Goal: Task Accomplishment & Management: Use online tool/utility

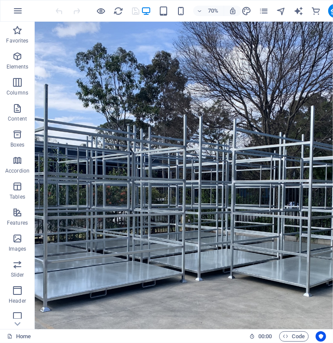
click at [238, 308] on figure at bounding box center [248, 240] width 426 height 439
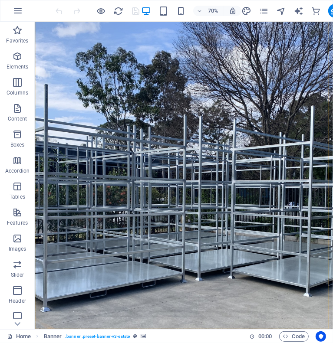
click at [238, 308] on figure at bounding box center [248, 240] width 426 height 439
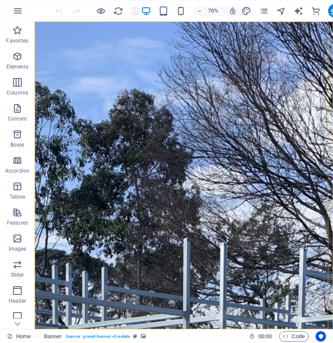
select select "vh"
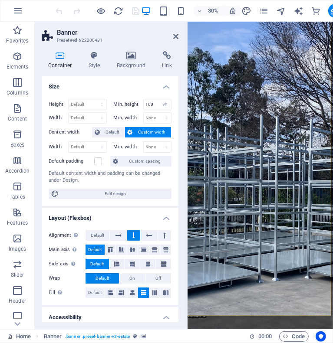
scroll to position [170, 0]
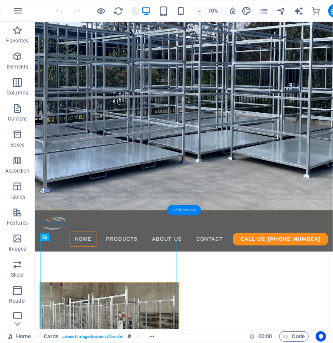
click at [189, 209] on div "+ Add section" at bounding box center [184, 210] width 34 height 10
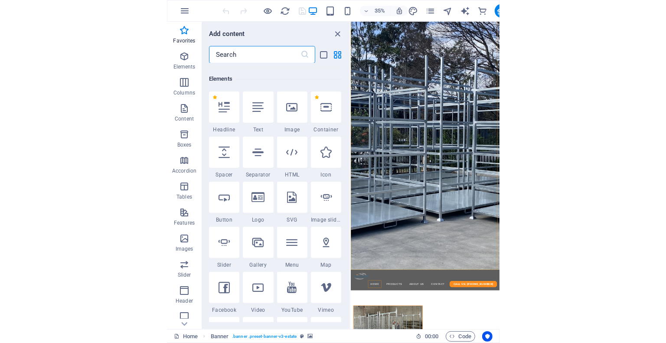
scroll to position [0, 0]
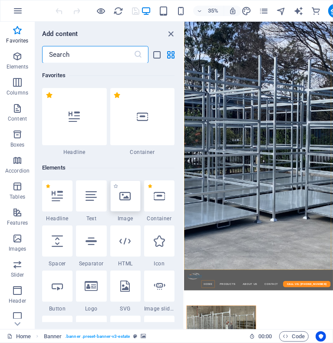
click at [126, 200] on icon at bounding box center [125, 195] width 11 height 11
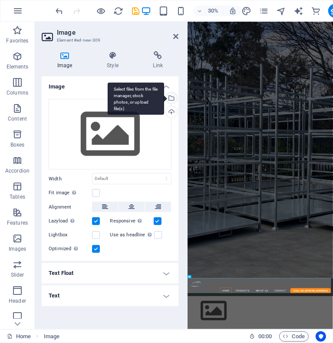
click at [164, 98] on div "Select files from the file manager, stock photos, or upload file(s)" at bounding box center [136, 98] width 56 height 33
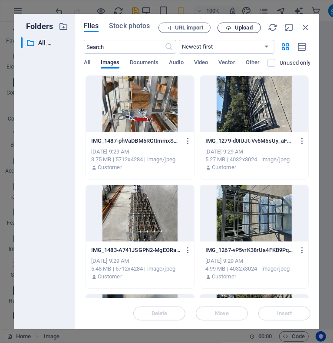
click at [246, 26] on span "Upload" at bounding box center [244, 27] width 18 height 5
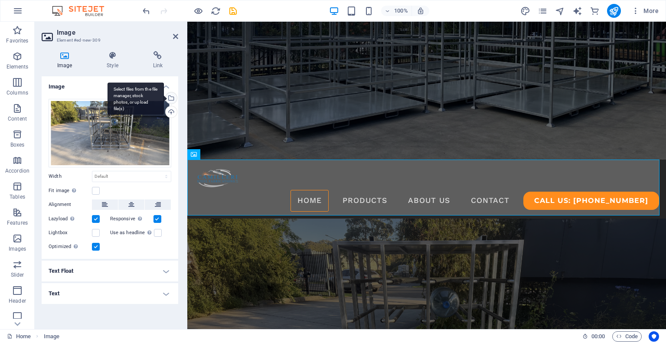
click at [172, 97] on div "Select files from the file manager, stock photos, or upload file(s)" at bounding box center [170, 98] width 13 height 13
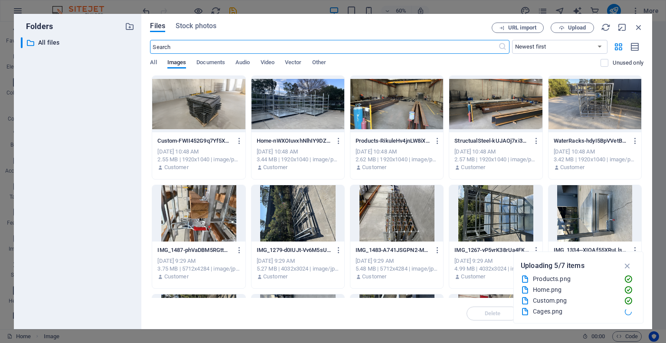
scroll to position [33, 0]
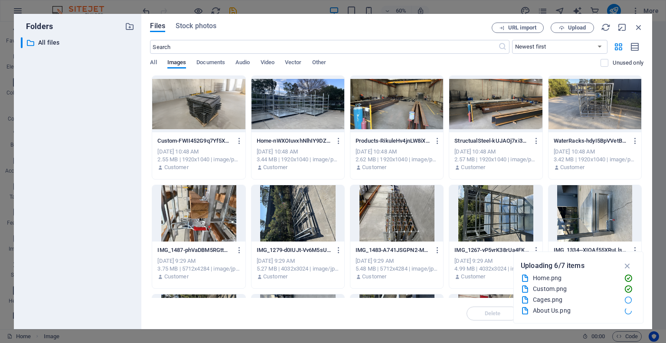
click at [305, 131] on div at bounding box center [298, 104] width 93 height 56
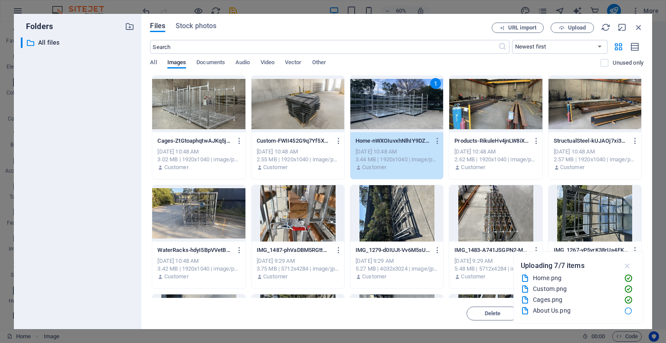
click at [476, 262] on icon "button" at bounding box center [628, 266] width 10 height 10
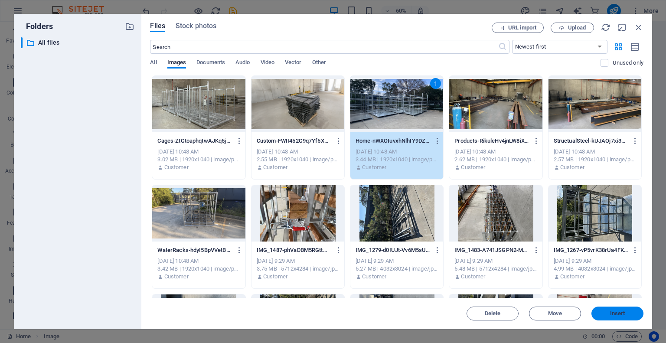
click at [476, 308] on span "Insert" at bounding box center [617, 313] width 15 height 5
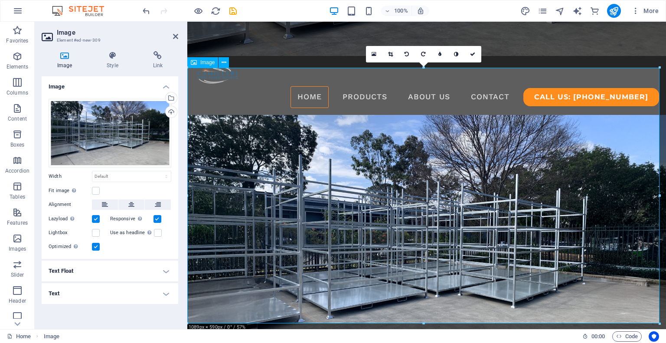
scroll to position [279, 0]
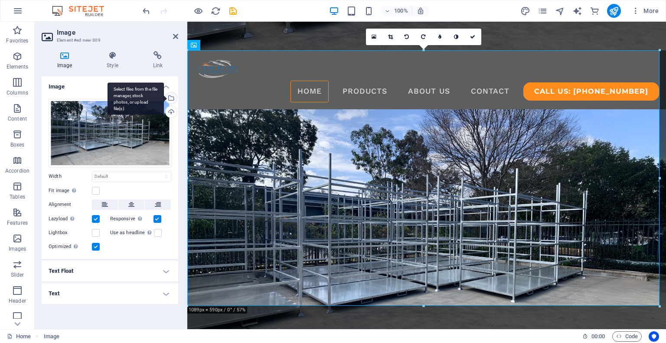
click at [164, 98] on div "Select files from the file manager, stock photos, or upload file(s)" at bounding box center [136, 98] width 56 height 33
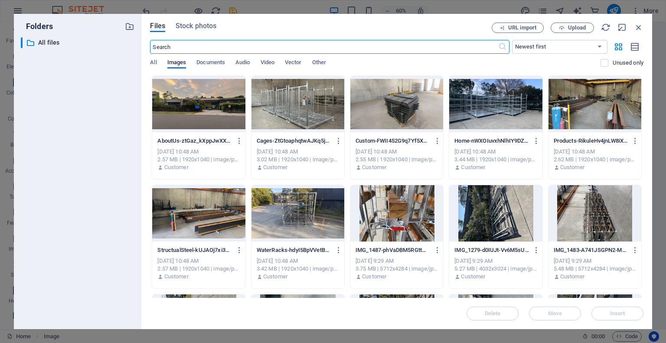
click at [476, 100] on div at bounding box center [495, 104] width 93 height 56
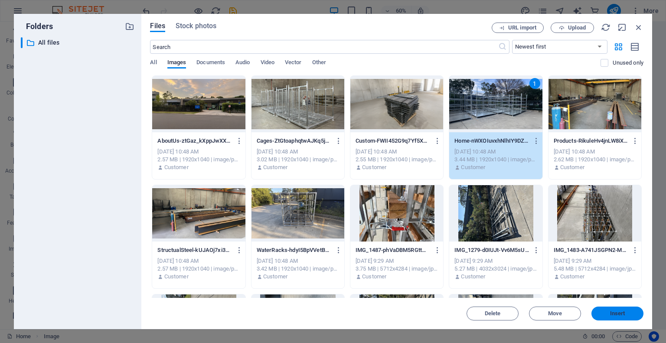
click at [476, 308] on span "Insert" at bounding box center [617, 313] width 15 height 5
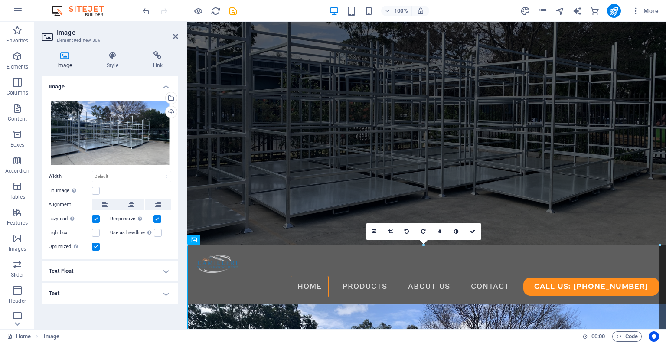
scroll to position [0, 0]
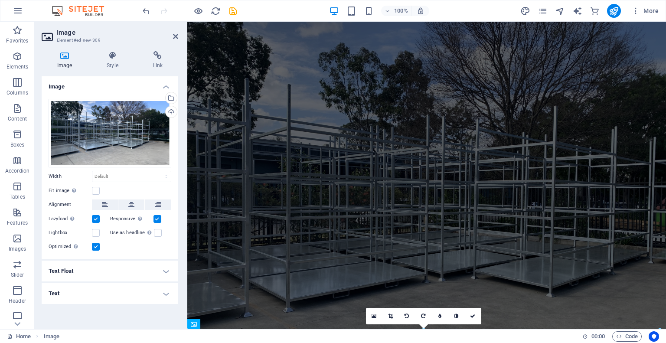
click at [476, 112] on figure at bounding box center [426, 176] width 479 height 308
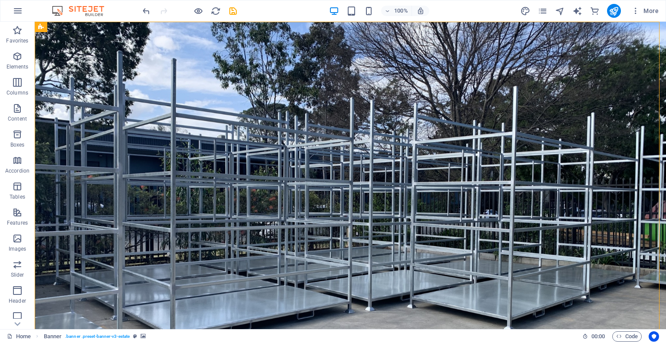
click at [476, 151] on figure at bounding box center [351, 176] width 632 height 308
click at [476, 10] on icon "navigator" at bounding box center [560, 11] width 10 height 10
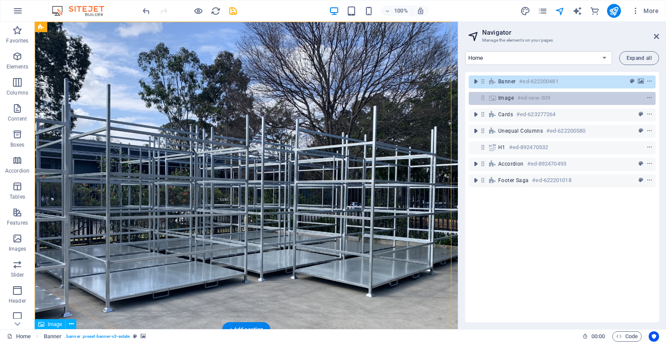
click at [476, 94] on div "Image #ed-new-309" at bounding box center [555, 98] width 114 height 10
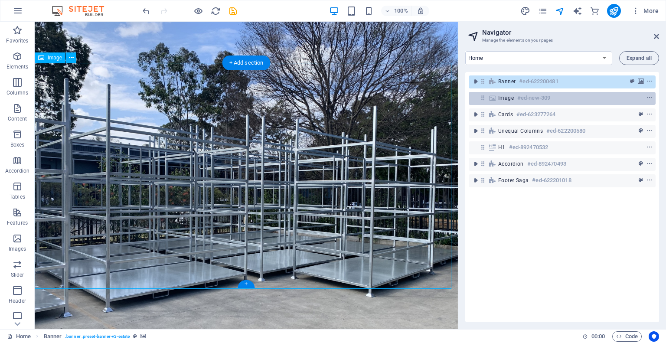
scroll to position [266, 0]
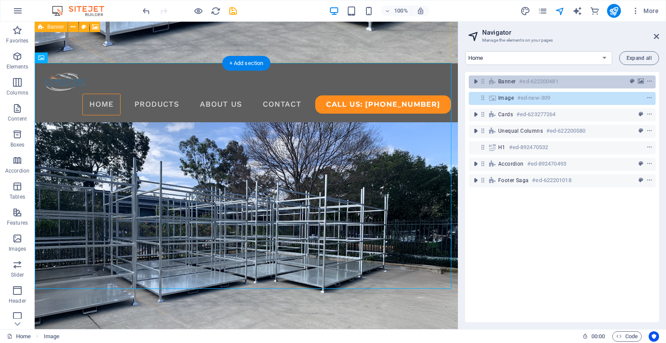
click at [476, 78] on span "Banner" at bounding box center [506, 81] width 17 height 7
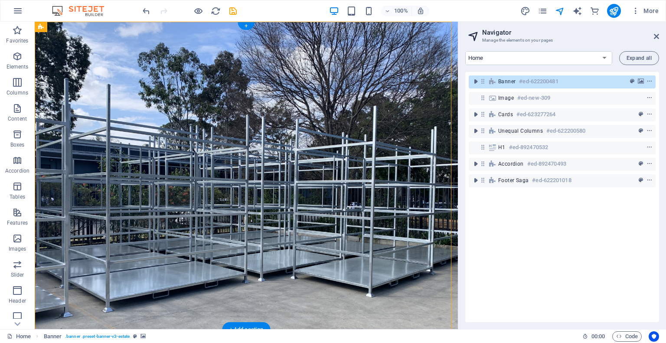
click at [300, 180] on figure at bounding box center [246, 176] width 423 height 308
select select "vh"
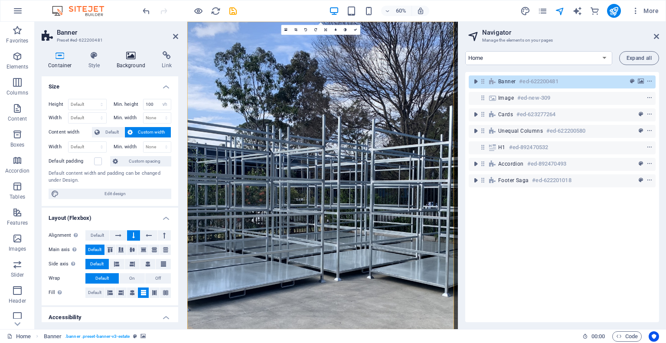
click at [127, 64] on h4 "Background" at bounding box center [133, 60] width 46 height 18
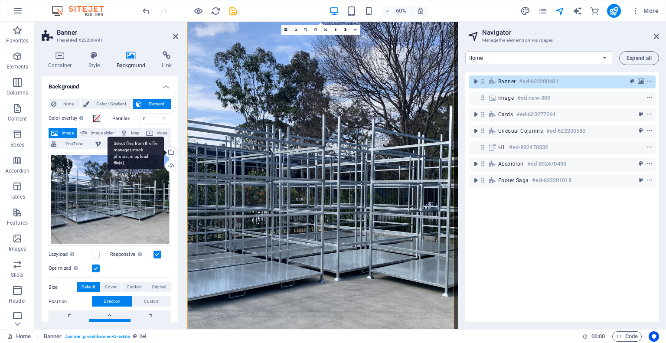
click at [164, 153] on div "Select files from the file manager, stock photos, or upload file(s)" at bounding box center [136, 153] width 56 height 33
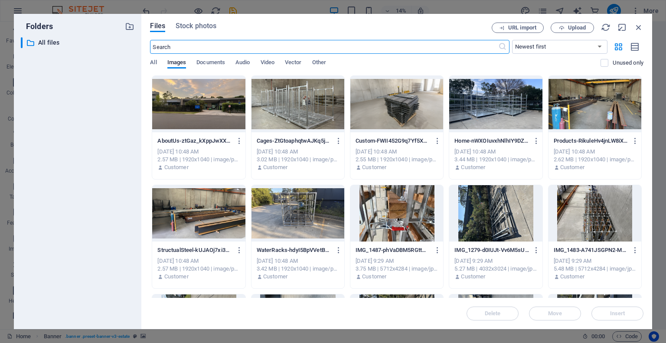
click at [476, 109] on div at bounding box center [495, 104] width 93 height 56
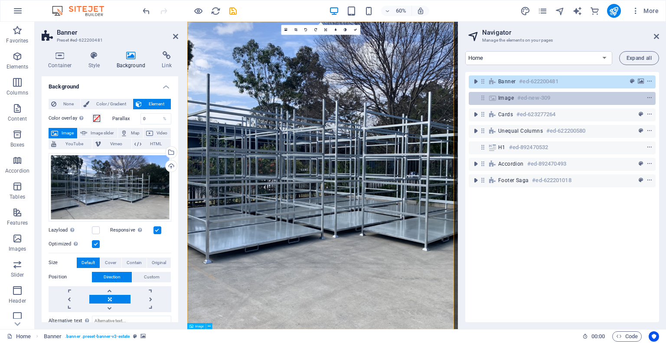
click at [476, 95] on span "Image" at bounding box center [506, 98] width 16 height 7
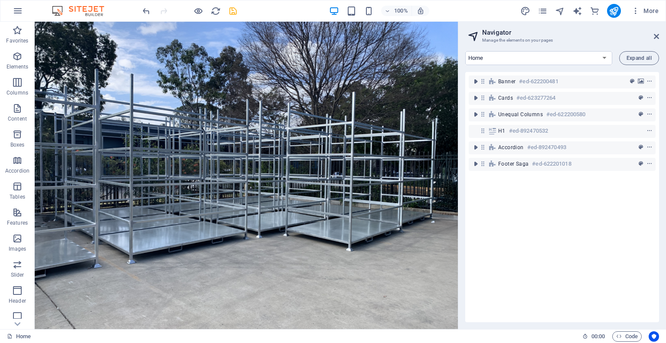
click at [235, 9] on icon "save" at bounding box center [233, 11] width 10 height 10
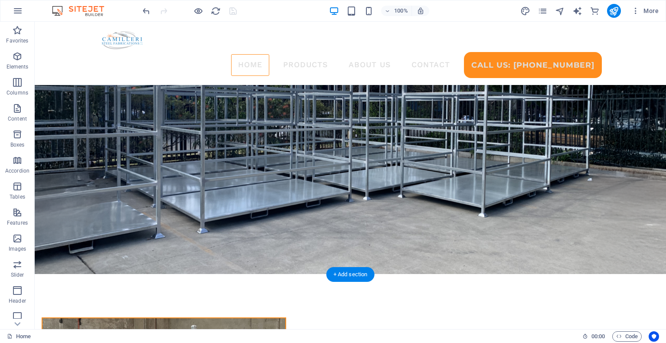
scroll to position [55, 0]
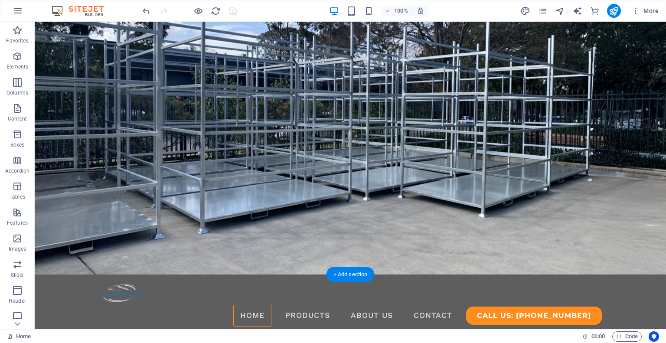
click at [333, 133] on figure at bounding box center [351, 121] width 632 height 308
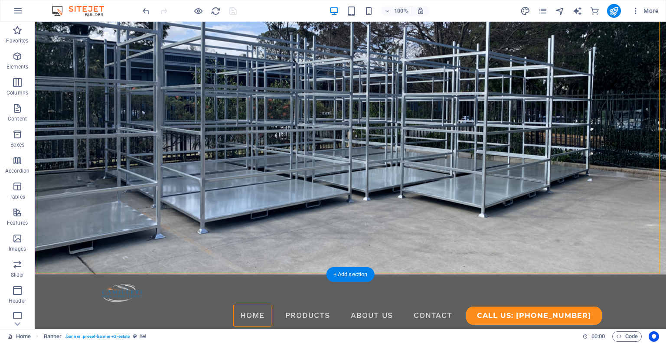
click at [333, 133] on figure at bounding box center [351, 121] width 632 height 308
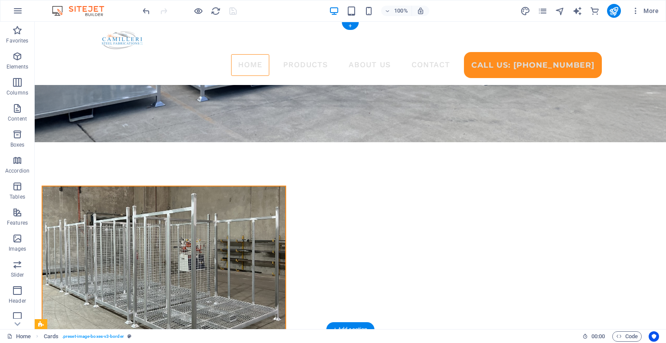
scroll to position [0, 0]
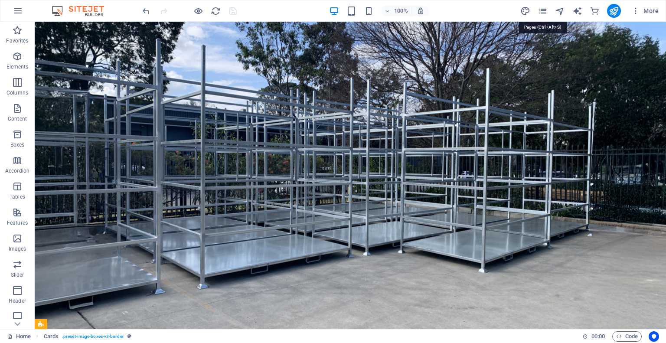
click at [476, 10] on icon "pages" at bounding box center [543, 11] width 10 height 10
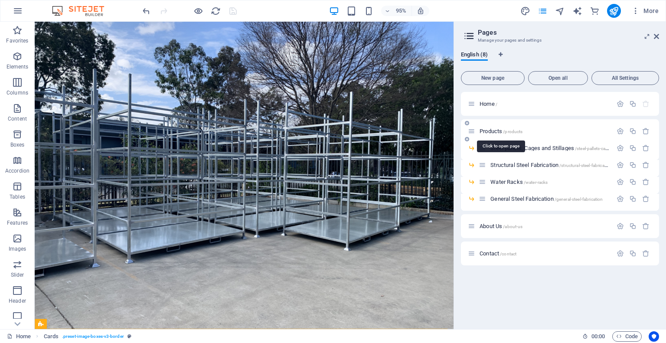
click at [476, 131] on span "Products /products" at bounding box center [501, 131] width 43 height 7
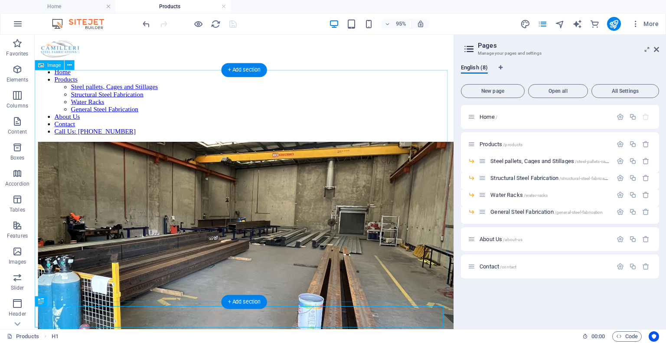
click at [252, 147] on figure at bounding box center [255, 272] width 434 height 250
click at [239, 65] on div "+ Add section" at bounding box center [244, 70] width 46 height 14
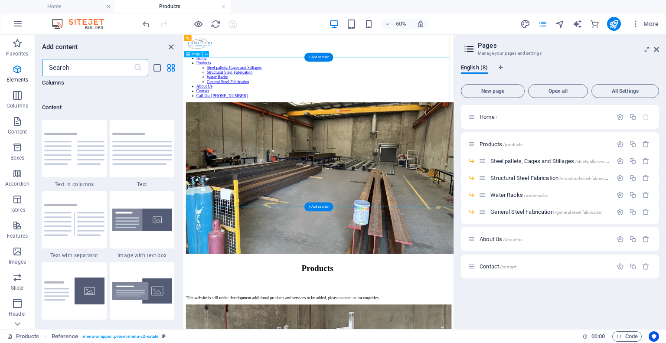
scroll to position [1518, 0]
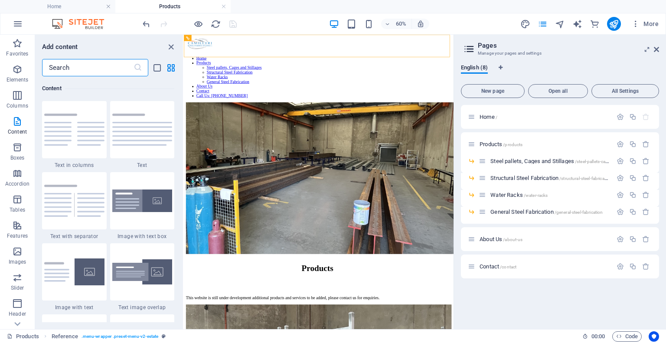
click at [102, 69] on input "text" at bounding box center [88, 67] width 92 height 17
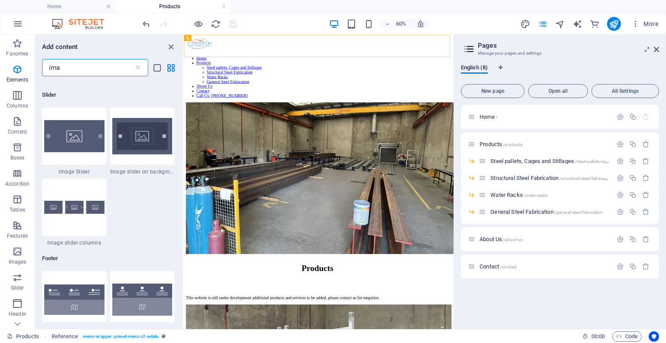
scroll to position [0, 0]
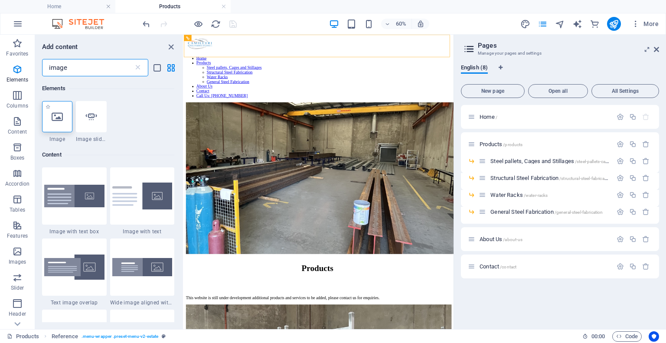
type input "image"
click at [52, 119] on icon at bounding box center [57, 116] width 11 height 11
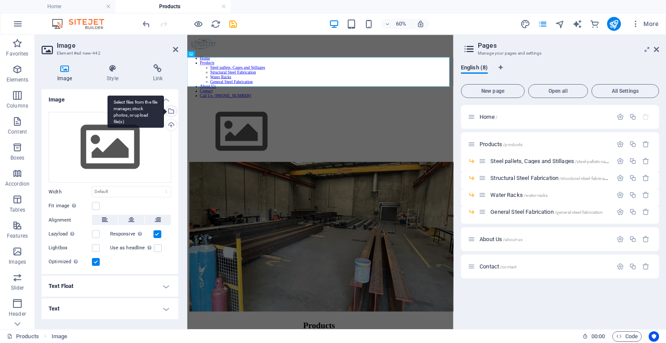
click at [173, 112] on div "Select files from the file manager, stock photos, or upload file(s)" at bounding box center [170, 111] width 13 height 13
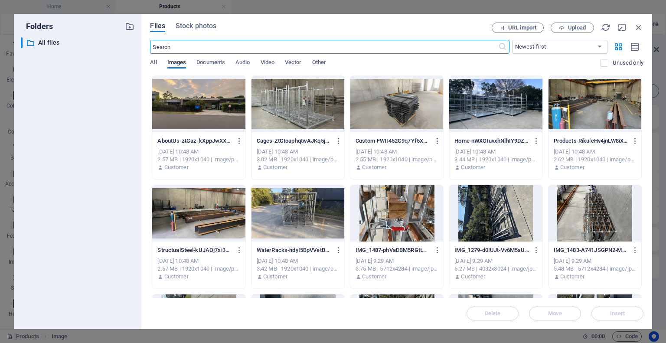
click at [476, 110] on div at bounding box center [595, 104] width 93 height 56
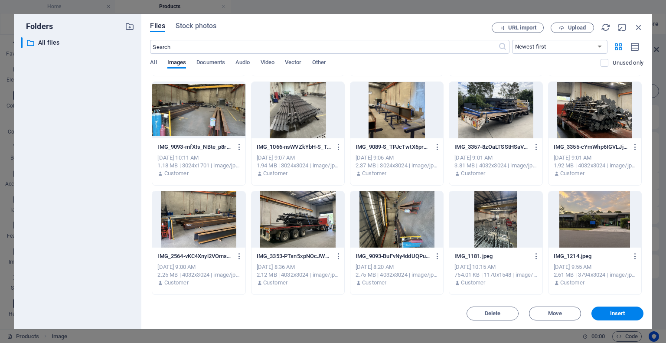
scroll to position [537, 0]
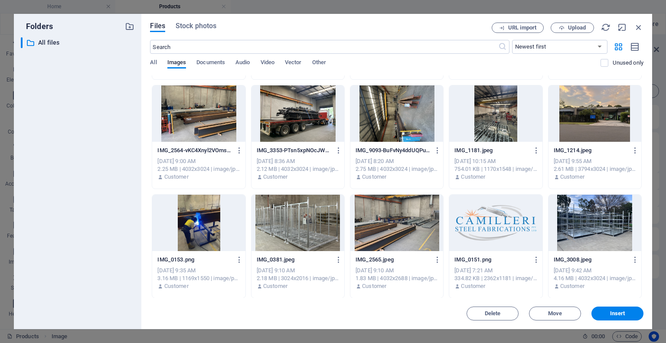
click at [476, 63] on p "Unused only" at bounding box center [628, 63] width 31 height 8
click at [0, 0] on input "checkbox" at bounding box center [0, 0] width 0 height 0
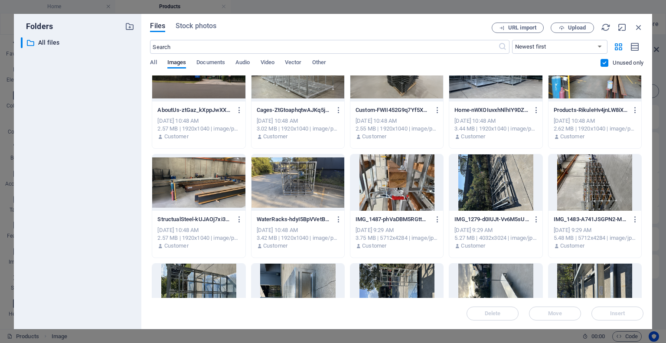
scroll to position [0, 0]
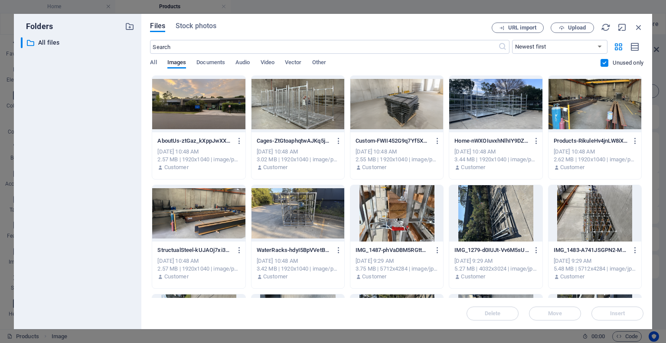
click at [476, 111] on div at bounding box center [595, 104] width 93 height 56
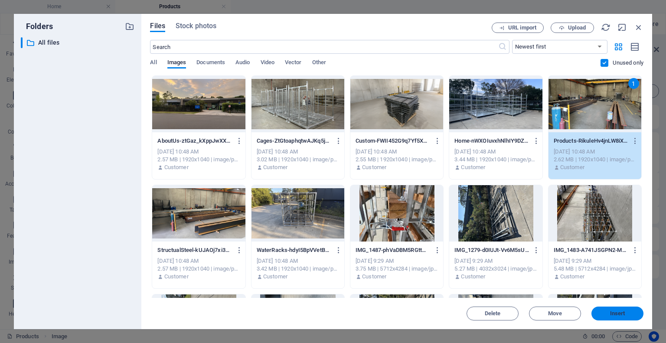
click at [476, 308] on span "Insert" at bounding box center [617, 313] width 15 height 5
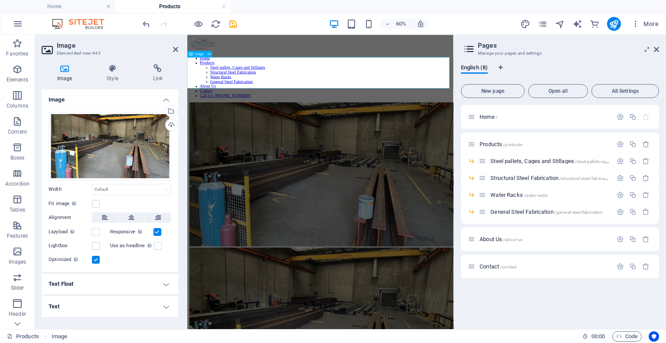
click at [473, 147] on figure at bounding box center [409, 268] width 437 height 242
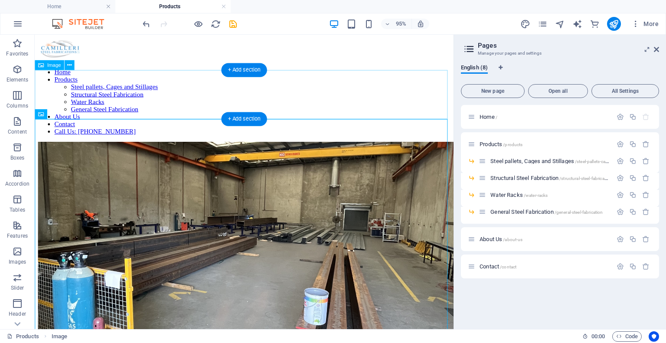
click at [229, 147] on figure at bounding box center [255, 267] width 434 height 241
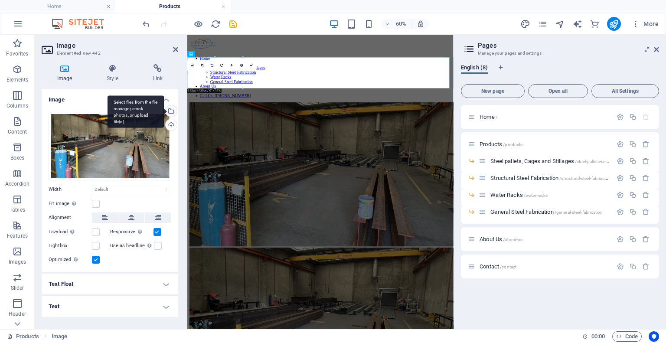
click at [172, 109] on div "Select files from the file manager, stock photos, or upload file(s)" at bounding box center [170, 111] width 13 height 13
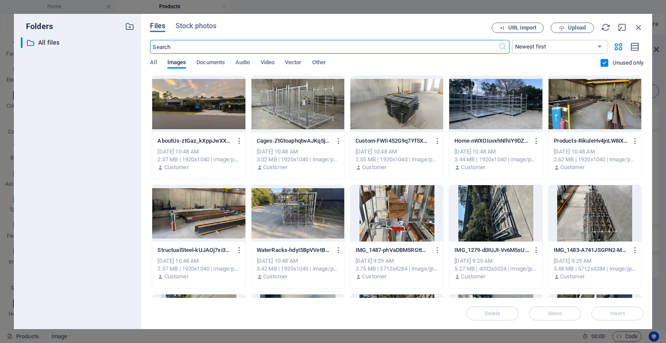
click at [476, 112] on div at bounding box center [595, 104] width 93 height 56
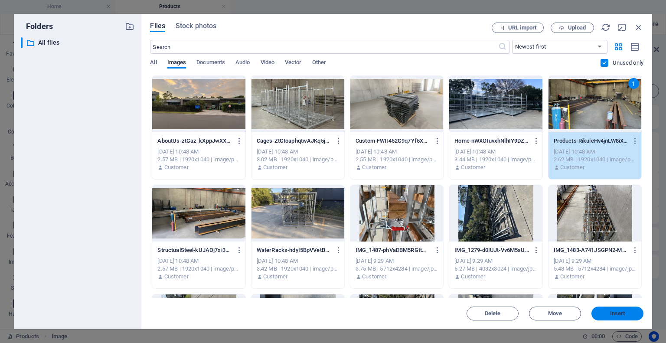
click at [476, 308] on span "Insert" at bounding box center [617, 313] width 15 height 5
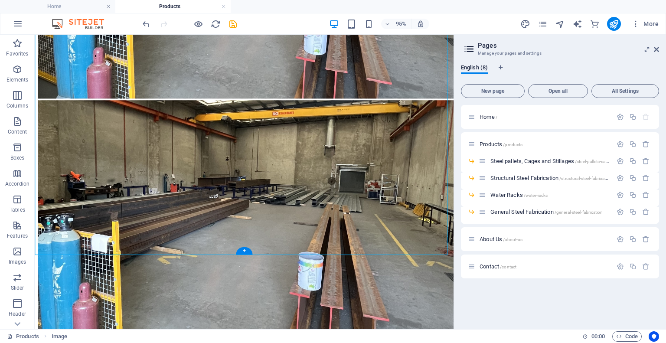
scroll to position [285, 0]
click at [408, 170] on figure at bounding box center [255, 229] width 434 height 250
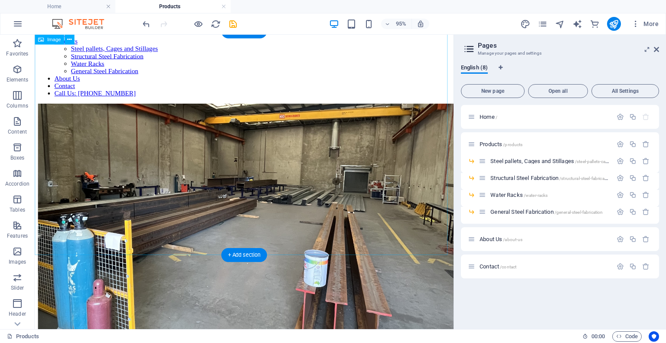
scroll to position [0, 0]
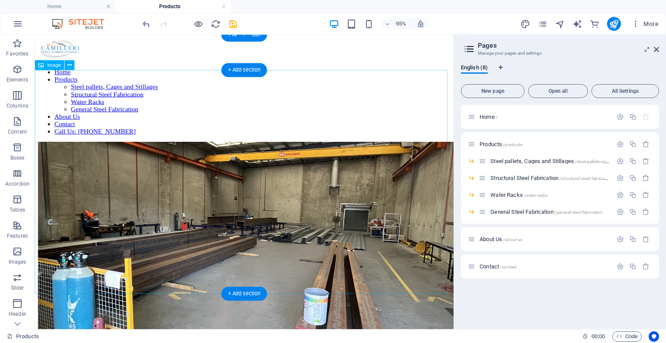
click at [278, 215] on figure at bounding box center [255, 267] width 434 height 241
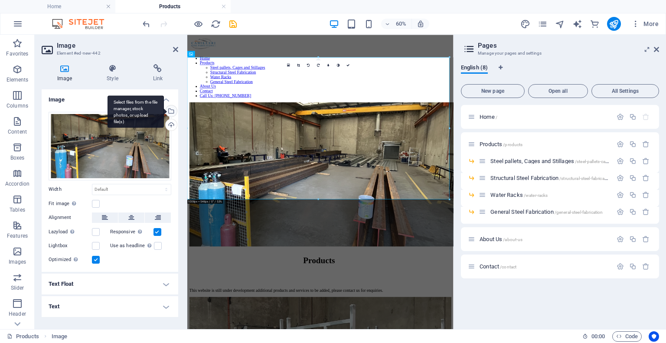
click at [172, 111] on div "Select files from the file manager, stock photos, or upload file(s)" at bounding box center [170, 111] width 13 height 13
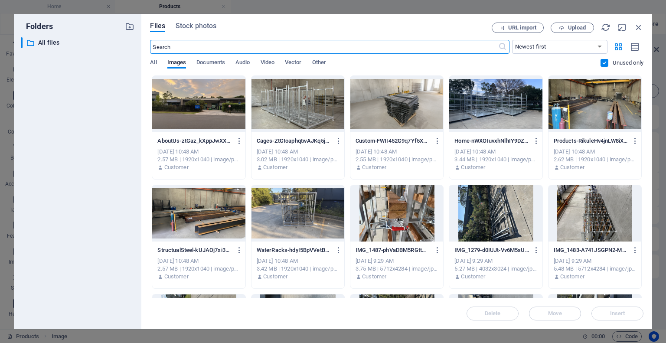
click at [476, 121] on div at bounding box center [595, 104] width 93 height 56
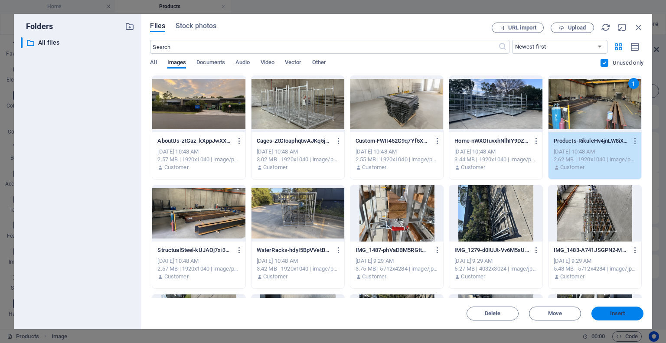
click at [476, 308] on span "Insert" at bounding box center [617, 313] width 15 height 5
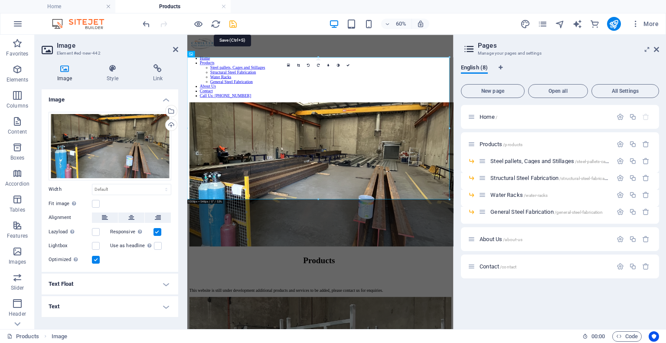
click at [236, 20] on icon "save" at bounding box center [233, 24] width 10 height 10
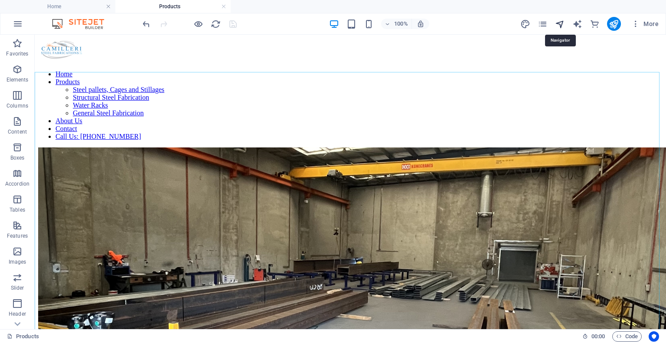
click at [476, 20] on icon "navigator" at bounding box center [560, 24] width 10 height 10
select select "12756852-en"
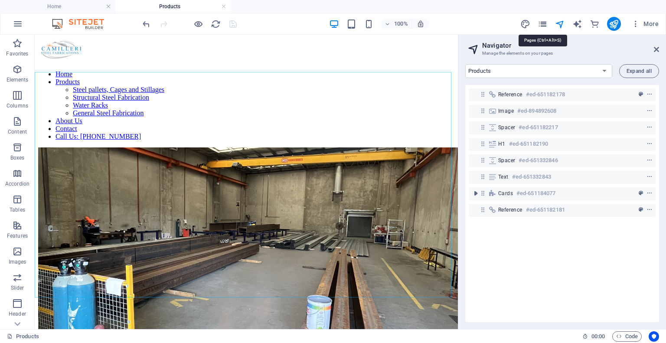
click at [476, 22] on icon "pages" at bounding box center [543, 24] width 10 height 10
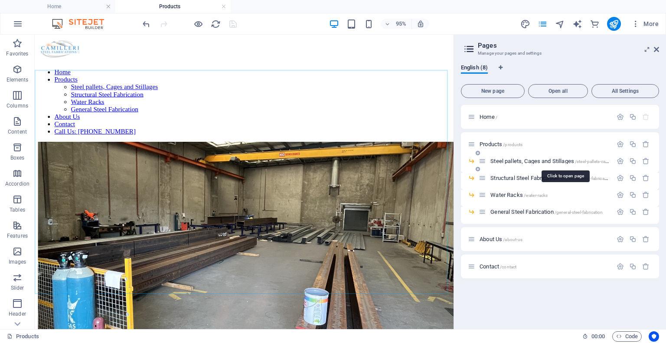
click at [476, 161] on span "Steel pallets, Cages and Stillages /steel-pallets-cages-and-stillages" at bounding box center [565, 161] width 148 height 7
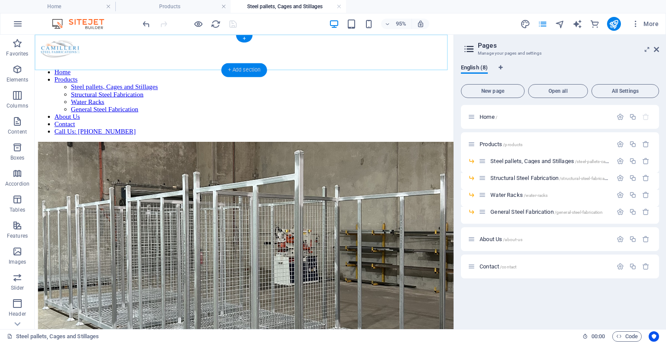
click at [249, 68] on div "+ Add section" at bounding box center [244, 70] width 46 height 14
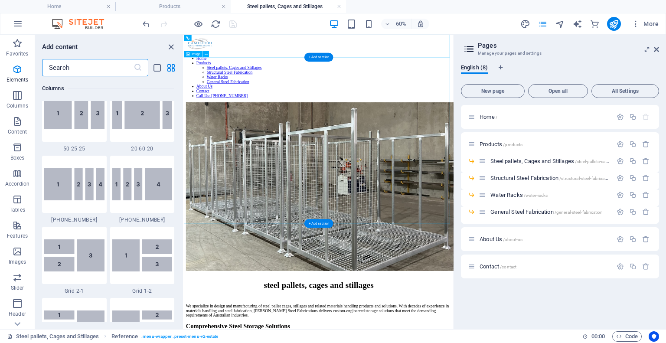
scroll to position [1518, 0]
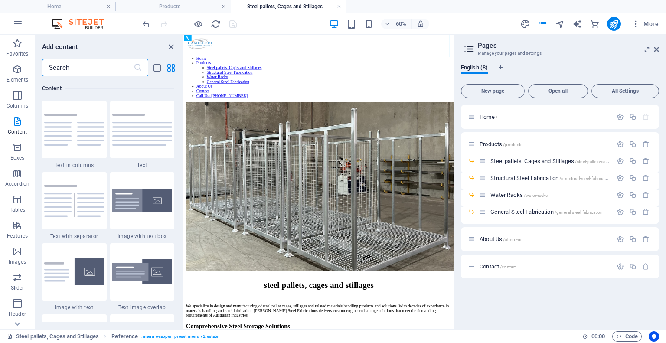
click at [92, 67] on input "text" at bounding box center [88, 67] width 92 height 17
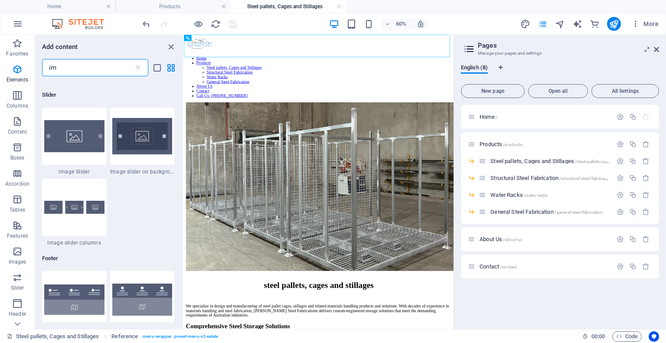
scroll to position [0, 0]
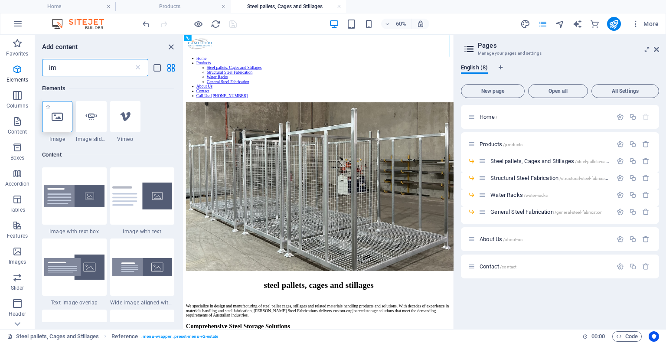
type input "im"
click at [61, 113] on icon at bounding box center [57, 116] width 11 height 11
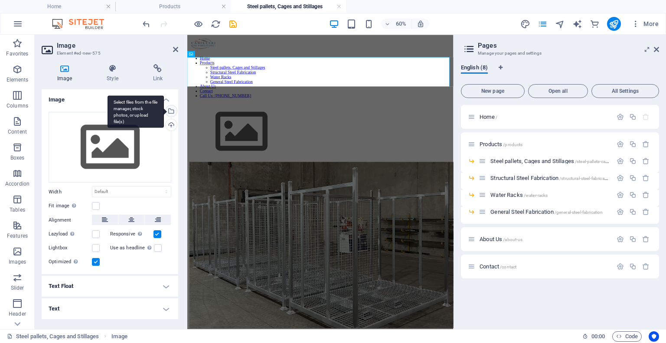
click at [164, 110] on div "Select files from the file manager, stock photos, or upload file(s)" at bounding box center [136, 111] width 56 height 33
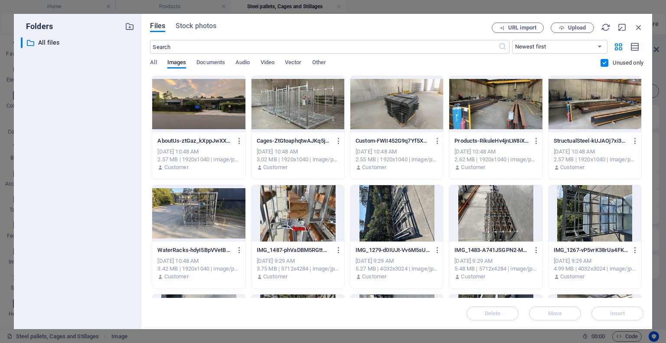
click at [301, 112] on div at bounding box center [298, 104] width 93 height 56
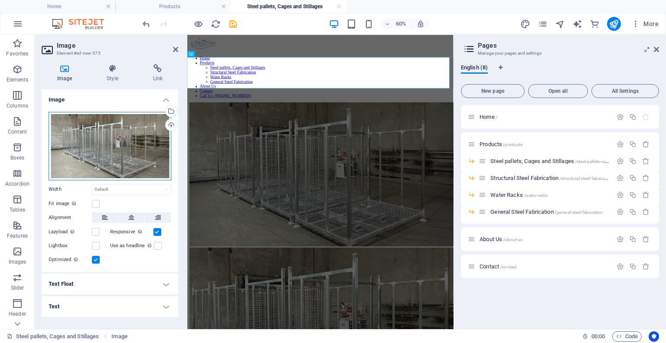
click at [132, 144] on div "Drag files here, click to choose files or select files from Files or our free s…" at bounding box center [110, 146] width 123 height 69
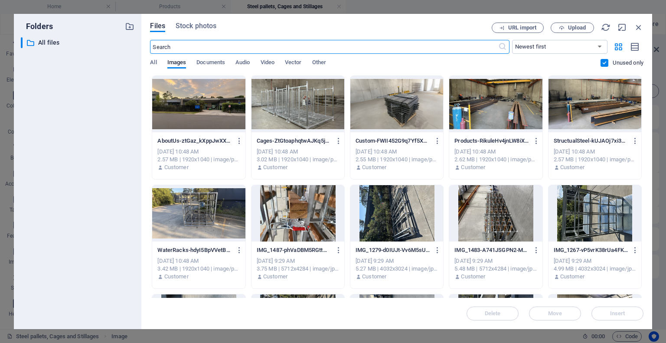
click at [328, 111] on div at bounding box center [298, 104] width 93 height 56
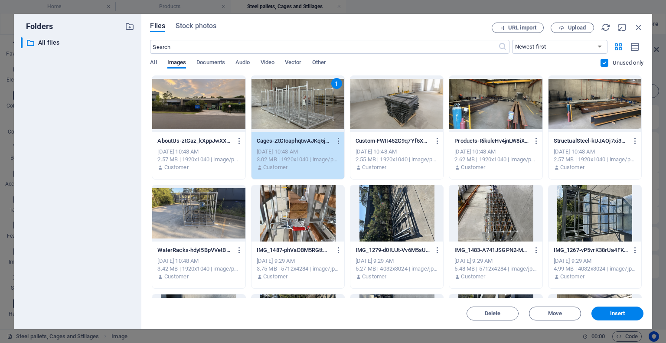
click at [328, 111] on div "1" at bounding box center [298, 104] width 93 height 56
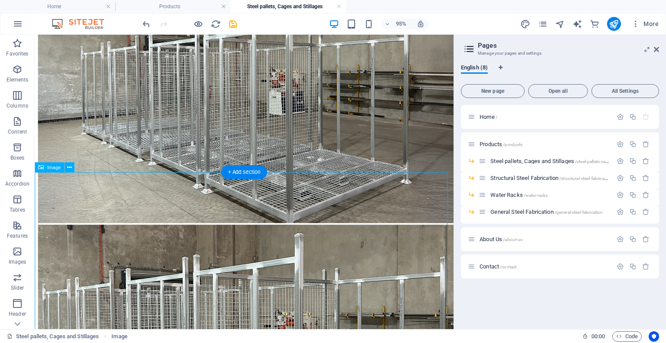
scroll to position [209, 0]
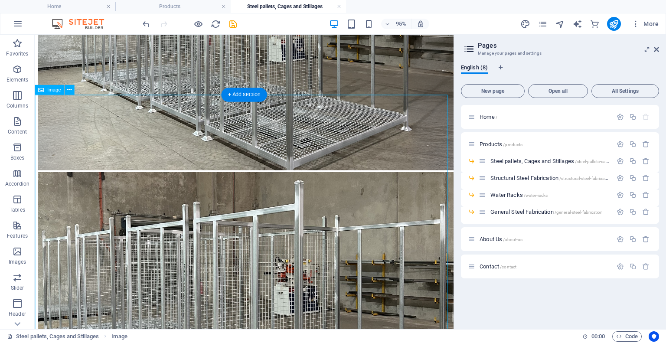
click at [326, 235] on figure at bounding box center [255, 318] width 434 height 278
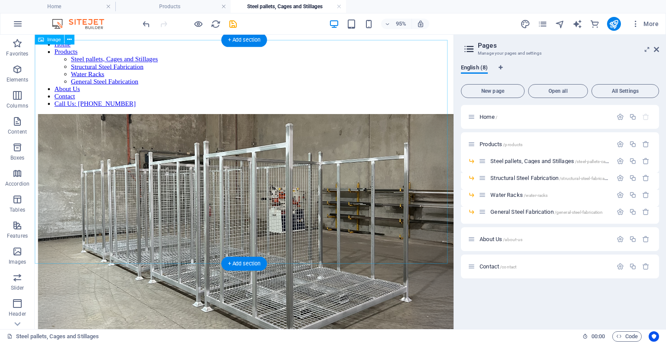
scroll to position [0, 0]
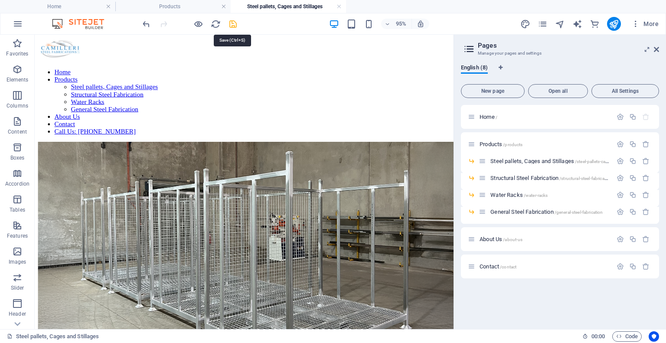
click at [231, 27] on icon "save" at bounding box center [233, 24] width 10 height 10
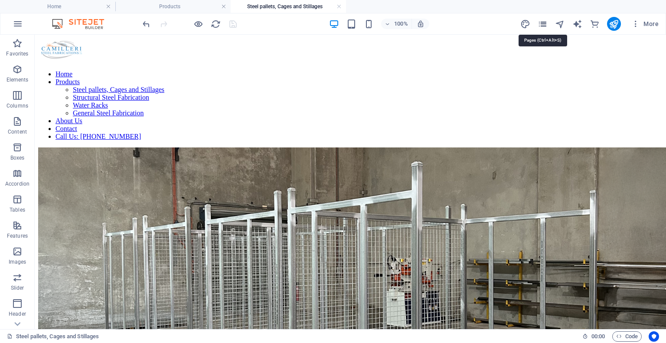
click at [476, 23] on icon "pages" at bounding box center [543, 24] width 10 height 10
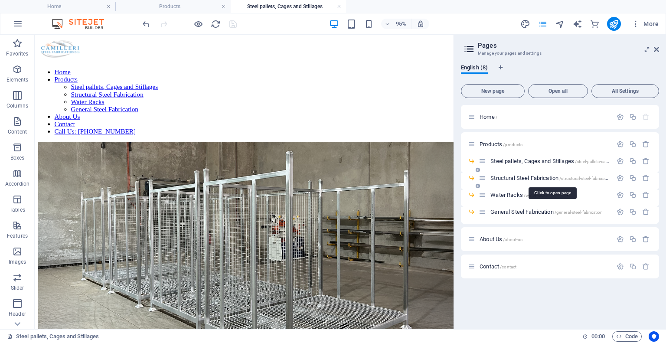
click at [476, 177] on span "Structural Steel Fabrication /structural-steel-fabrication" at bounding box center [551, 178] width 121 height 7
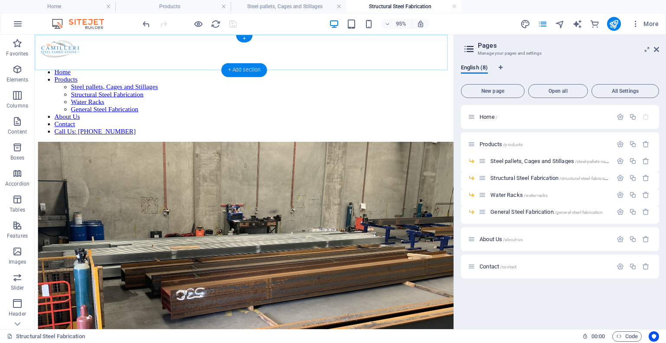
click at [247, 69] on div "+ Add section" at bounding box center [244, 70] width 46 height 14
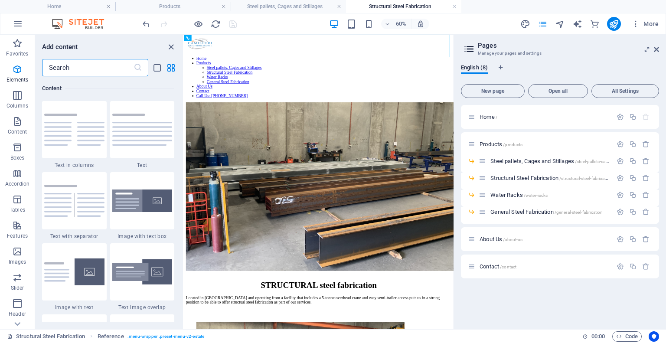
scroll to position [1518, 0]
click at [102, 66] on input "text" at bounding box center [88, 67] width 92 height 17
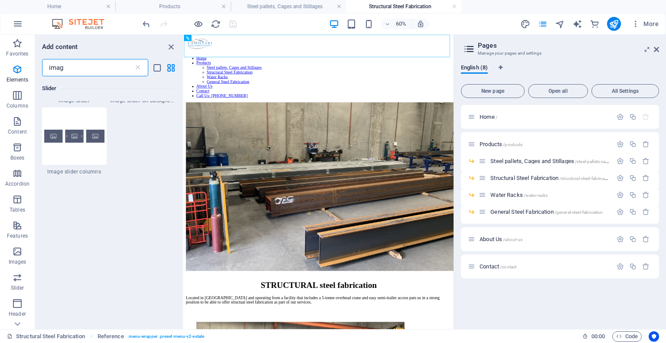
scroll to position [0, 0]
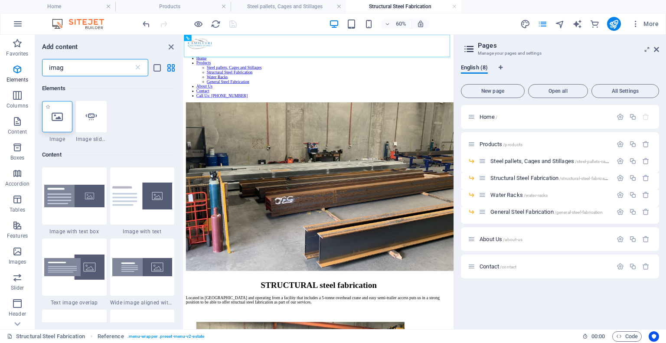
type input "imag"
click at [59, 112] on icon at bounding box center [57, 116] width 11 height 11
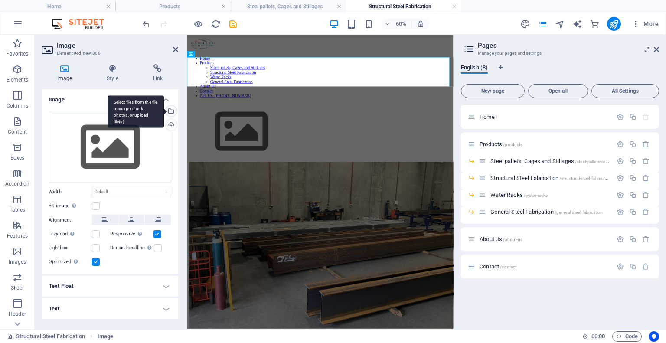
click at [164, 109] on div "Select files from the file manager, stock photos, or upload file(s)" at bounding box center [136, 111] width 56 height 33
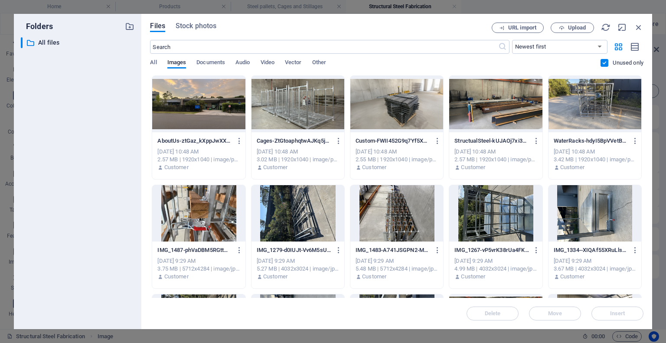
click at [476, 109] on div at bounding box center [495, 104] width 93 height 56
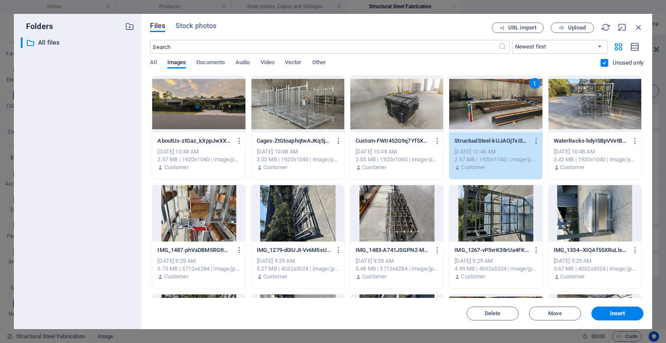
click at [476, 109] on div "1" at bounding box center [495, 104] width 93 height 56
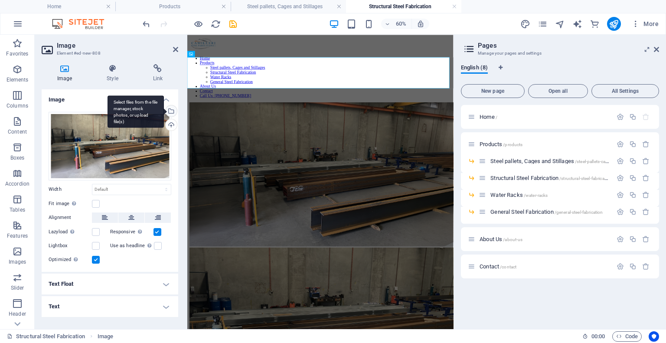
click at [172, 111] on div "Select files from the file manager, stock photos, or upload file(s)" at bounding box center [170, 111] width 13 height 13
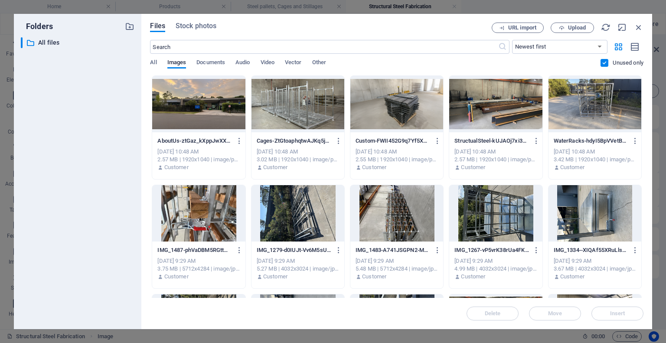
click at [476, 122] on div at bounding box center [495, 104] width 93 height 56
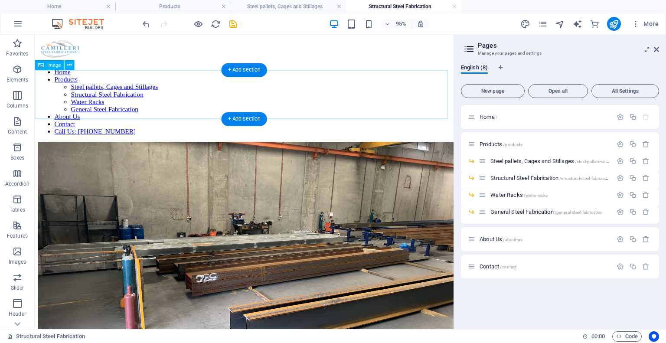
click at [229, 147] on figure at bounding box center [255, 267] width 434 height 241
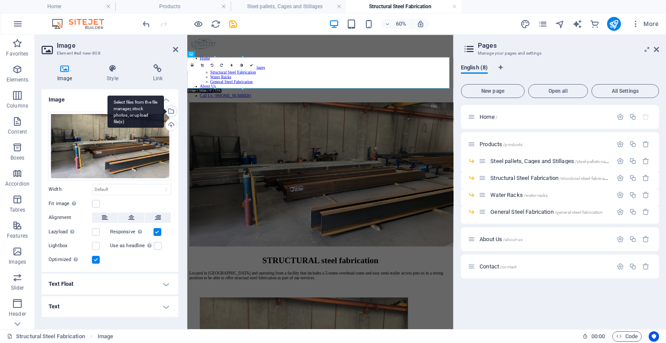
click at [174, 110] on div "Select files from the file manager, stock photos, or upload file(s)" at bounding box center [170, 111] width 13 height 13
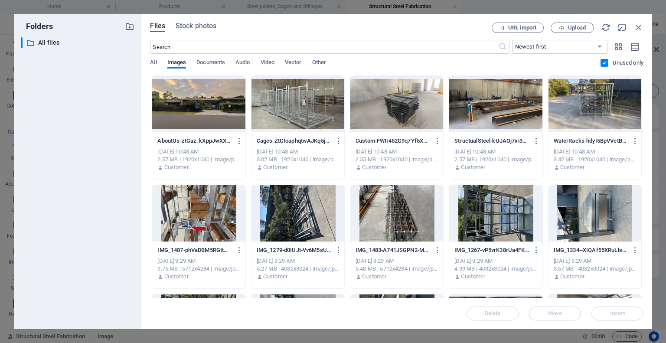
click at [475, 110] on div at bounding box center [495, 104] width 93 height 56
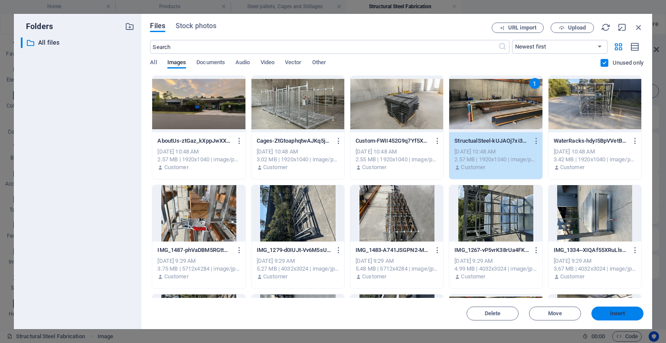
click at [476, 308] on span "Insert" at bounding box center [617, 313] width 15 height 5
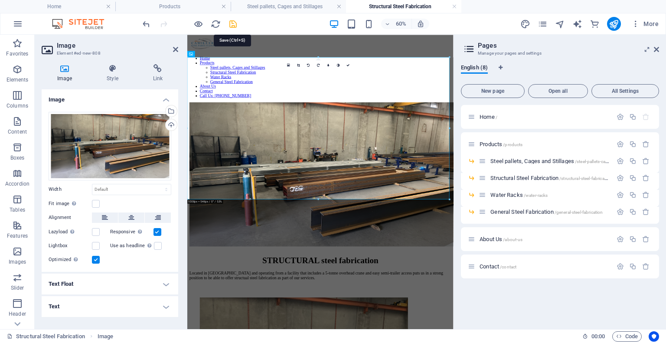
click at [232, 22] on icon "save" at bounding box center [233, 24] width 10 height 10
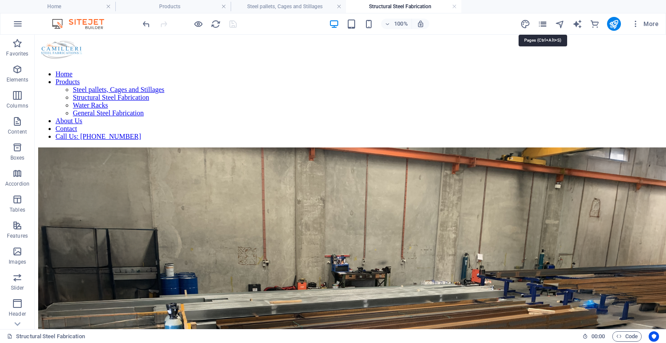
click at [476, 26] on icon "pages" at bounding box center [543, 24] width 10 height 10
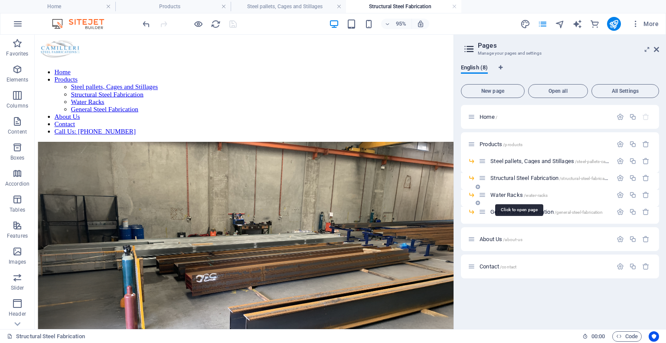
click at [476, 197] on span "Water Racks /water-racks" at bounding box center [519, 195] width 57 height 7
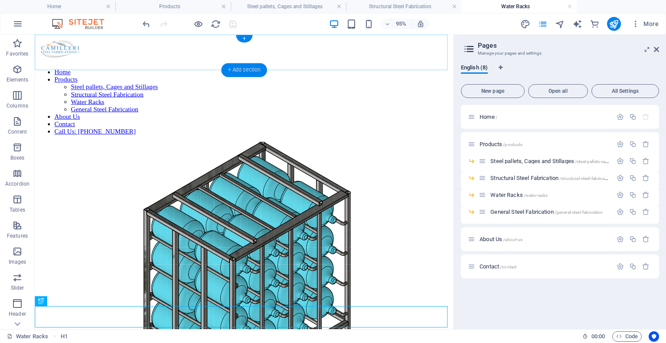
click at [239, 73] on div "+ Add section" at bounding box center [244, 70] width 46 height 14
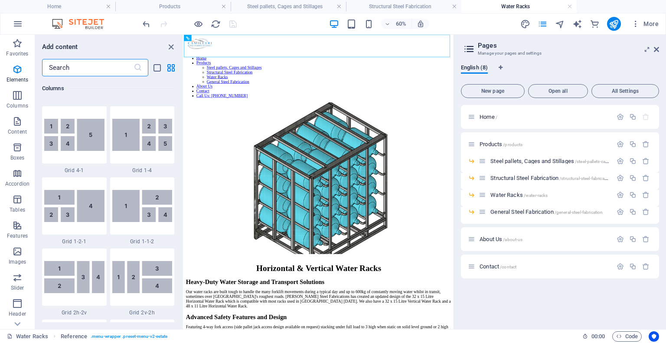
scroll to position [1518, 0]
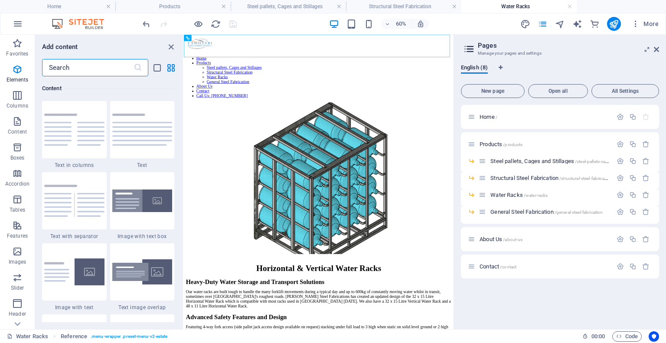
click at [57, 66] on input "text" at bounding box center [88, 67] width 92 height 17
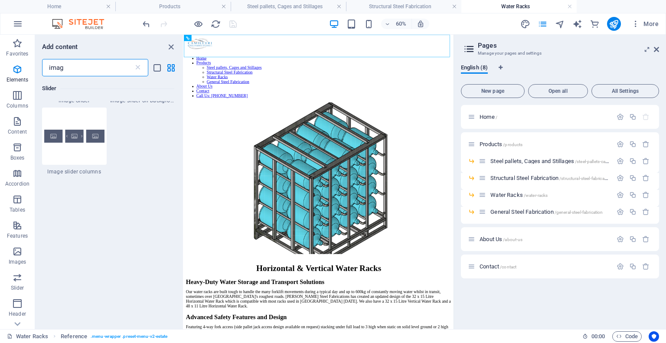
scroll to position [0, 0]
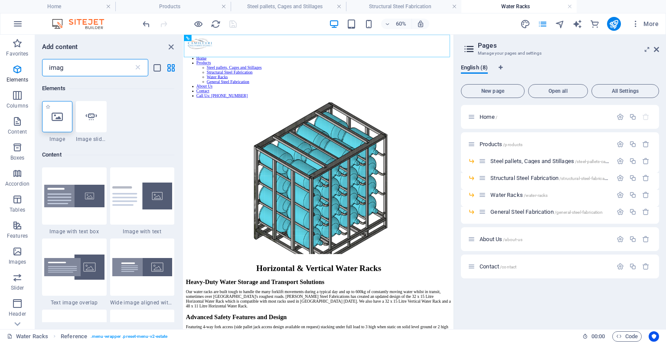
type input "imag"
click at [49, 122] on div at bounding box center [57, 116] width 30 height 31
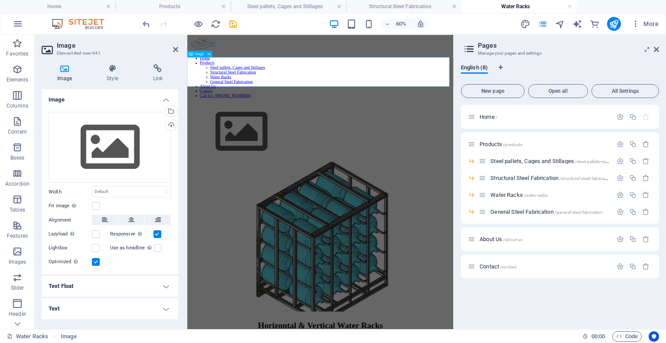
click at [249, 147] on figure at bounding box center [409, 196] width 437 height 99
click at [172, 108] on div "Select files from the file manager, stock photos, or upload file(s)" at bounding box center [170, 111] width 13 height 13
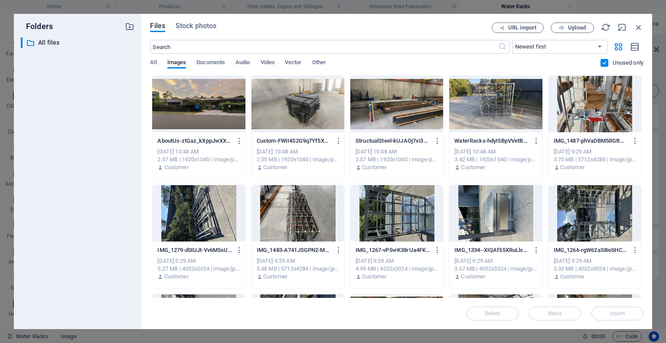
click at [476, 109] on div at bounding box center [495, 104] width 93 height 56
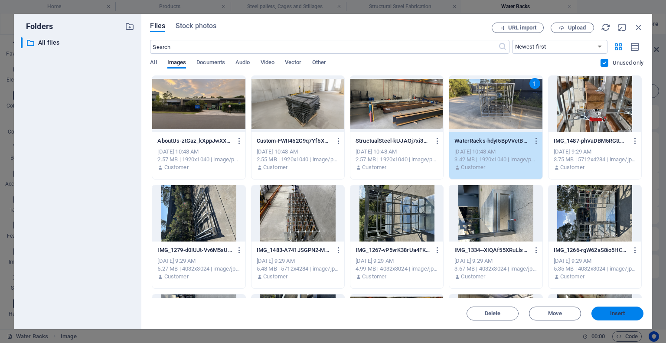
click at [476, 308] on span "Insert" at bounding box center [617, 313] width 45 height 5
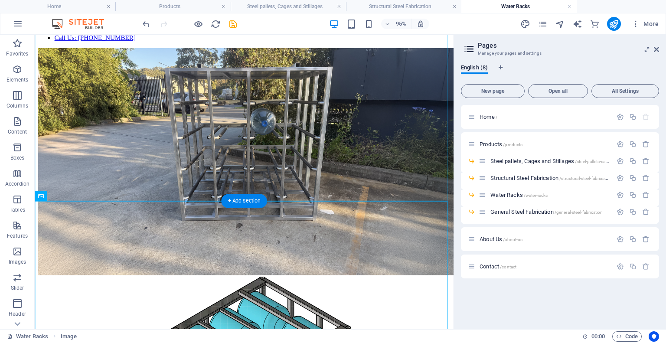
scroll to position [100, 0]
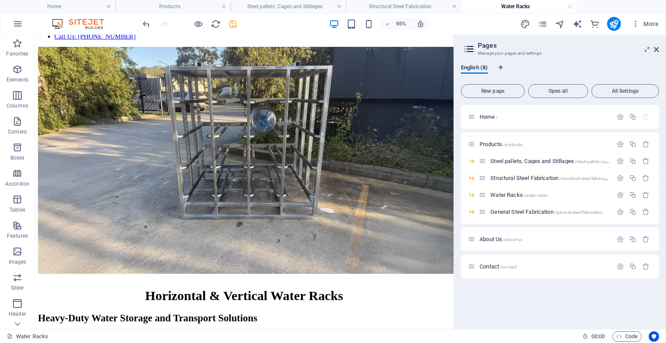
click at [232, 25] on icon "save" at bounding box center [233, 24] width 10 height 10
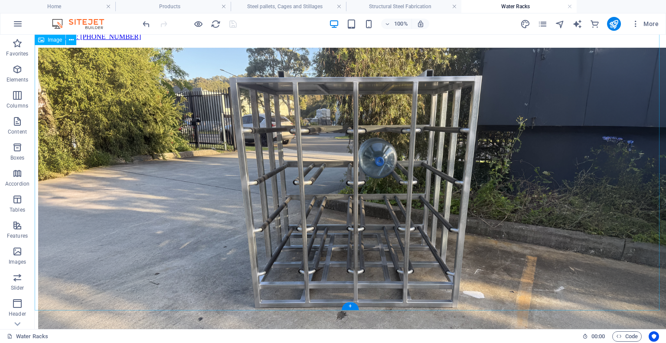
drag, startPoint x: 267, startPoint y: 60, endPoint x: 478, endPoint y: 157, distance: 232.7
click at [476, 157] on figure at bounding box center [350, 220] width 625 height 344
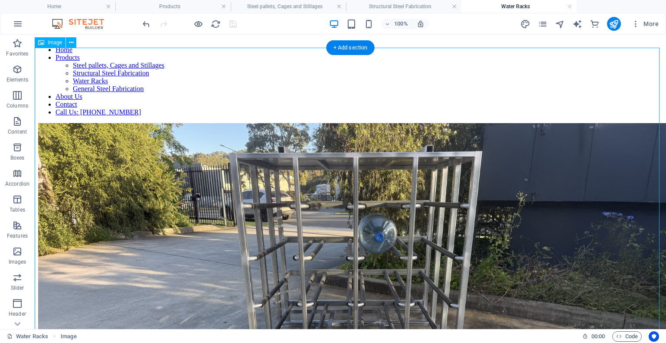
scroll to position [0, 0]
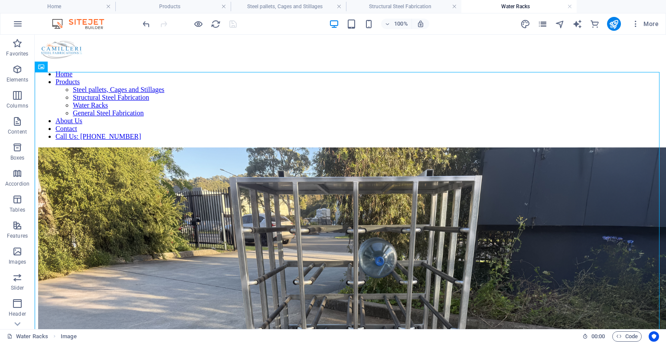
click at [476, 24] on icon "pages" at bounding box center [543, 24] width 10 height 10
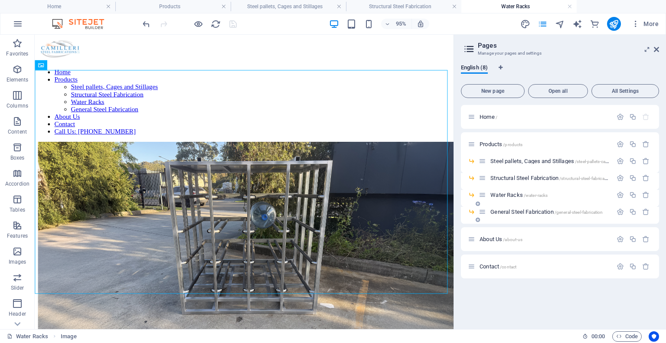
click at [476, 216] on div "General Steel Fabrication /general-steel-fabrication" at bounding box center [546, 212] width 134 height 10
click at [476, 207] on div "General Steel Fabrication /general-steel-fabrication" at bounding box center [546, 212] width 134 height 10
click at [476, 212] on span "General Steel Fabrication /general-steel-fabrication" at bounding box center [547, 212] width 112 height 7
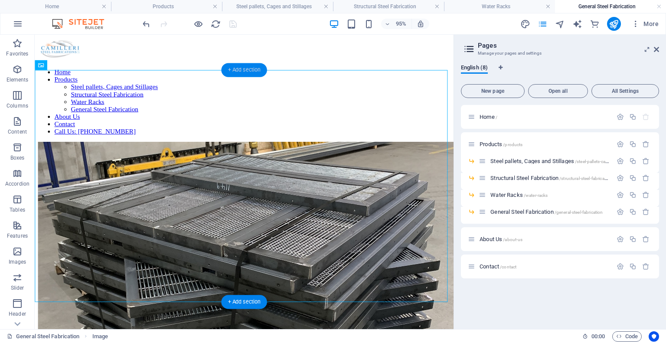
click at [248, 69] on div "+ Add section" at bounding box center [244, 70] width 46 height 14
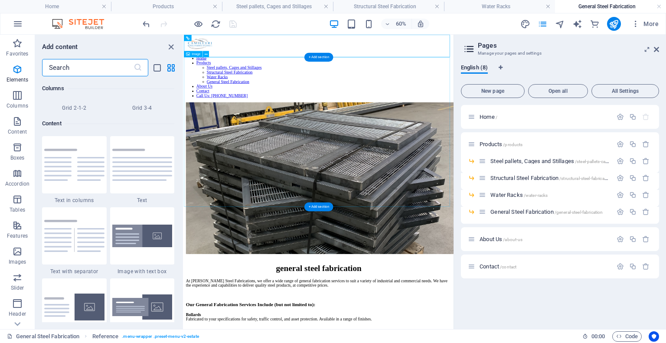
scroll to position [1518, 0]
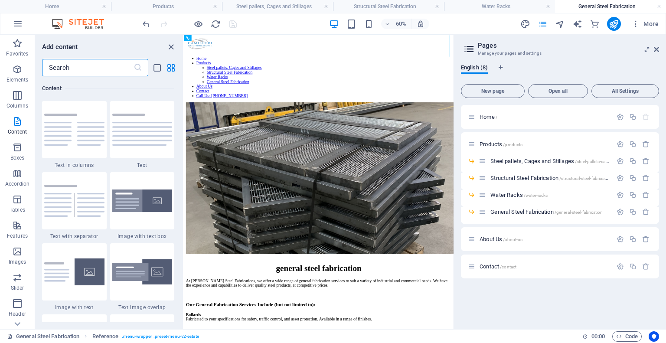
click at [116, 67] on input "text" at bounding box center [88, 67] width 92 height 17
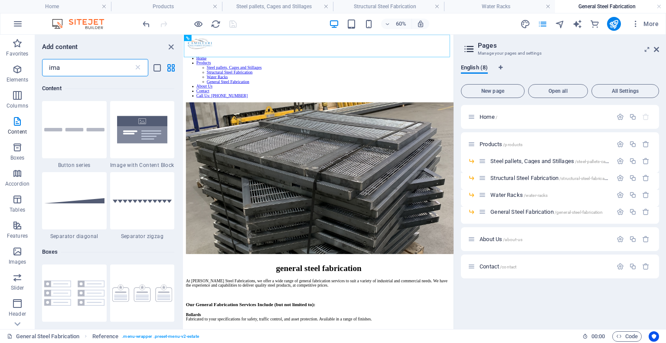
scroll to position [0, 0]
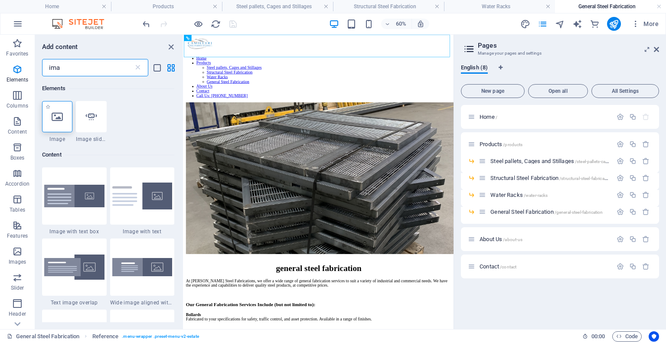
type input "ima"
click at [52, 120] on icon at bounding box center [57, 116] width 11 height 11
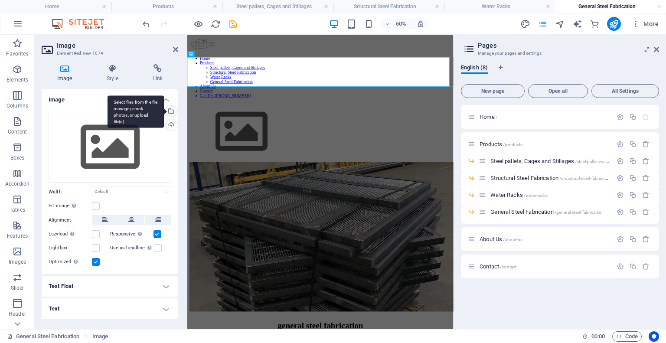
click at [164, 110] on div "Select files from the file manager, stock photos, or upload file(s)" at bounding box center [136, 111] width 56 height 33
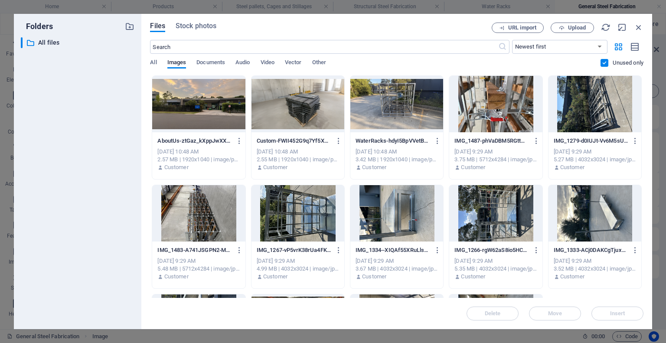
click at [292, 126] on div at bounding box center [298, 104] width 93 height 56
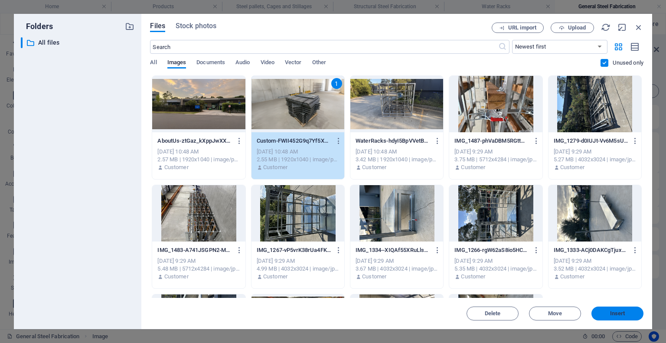
click at [476, 308] on button "Insert" at bounding box center [618, 314] width 52 height 14
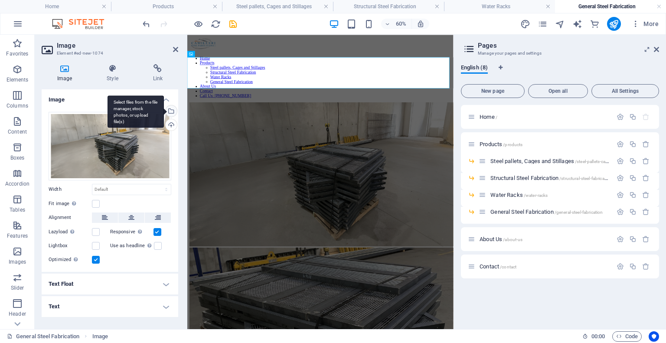
click at [171, 111] on div "Select files from the file manager, stock photos, or upload file(s)" at bounding box center [170, 111] width 13 height 13
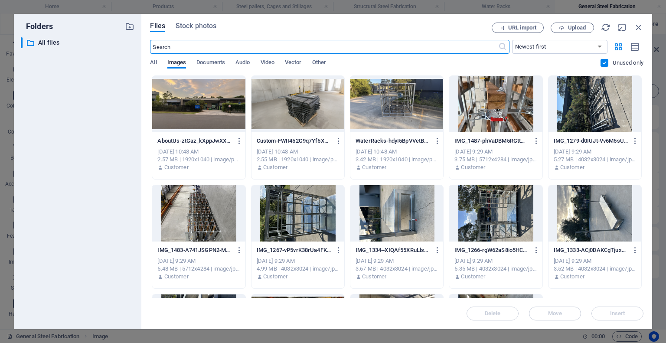
click at [320, 120] on div at bounding box center [298, 104] width 93 height 56
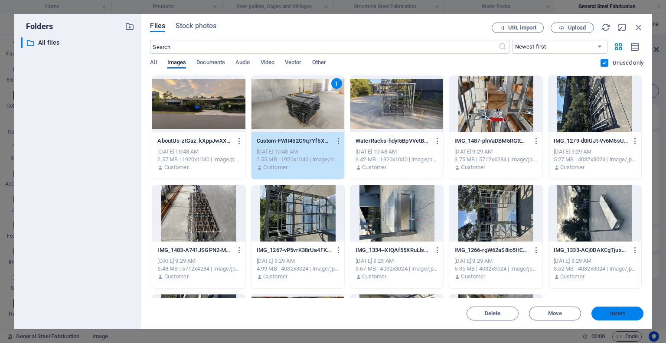
click at [476, 308] on span "Insert" at bounding box center [617, 313] width 15 height 5
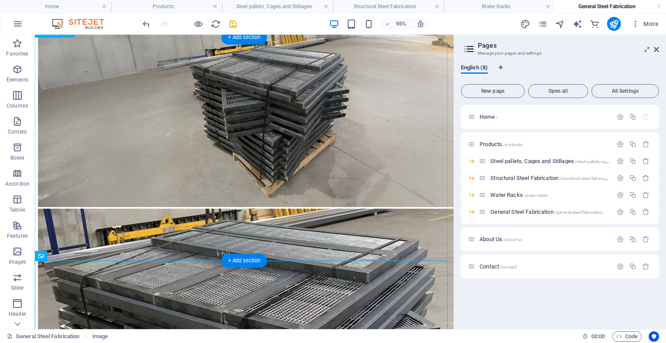
scroll to position [182, 0]
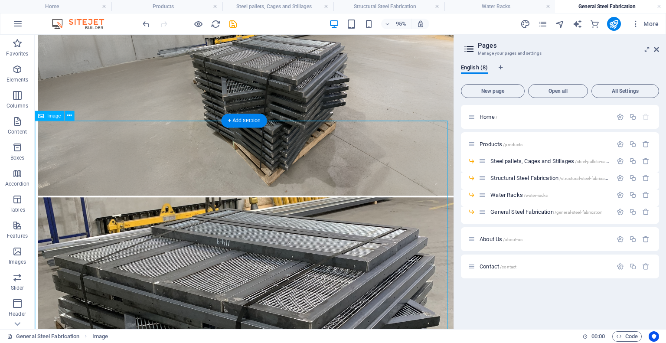
click at [306, 214] on figure at bounding box center [255, 331] width 434 height 250
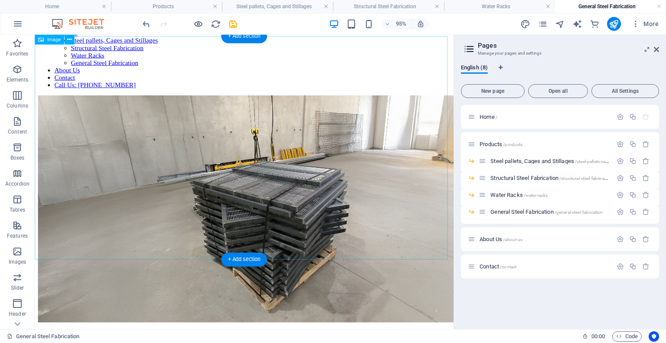
scroll to position [0, 0]
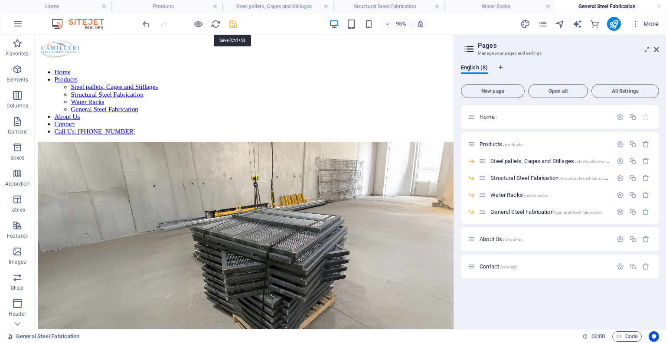
click at [230, 19] on icon "save" at bounding box center [233, 24] width 10 height 10
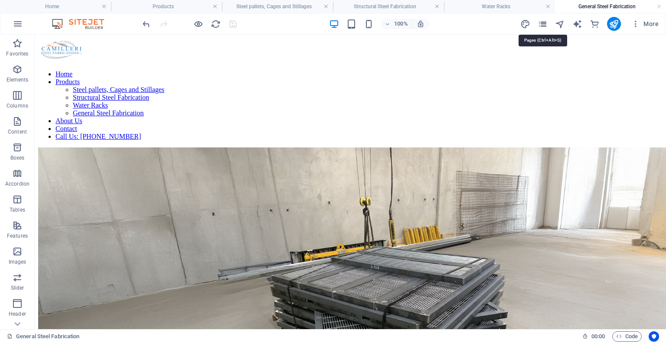
click at [476, 20] on icon "pages" at bounding box center [543, 24] width 10 height 10
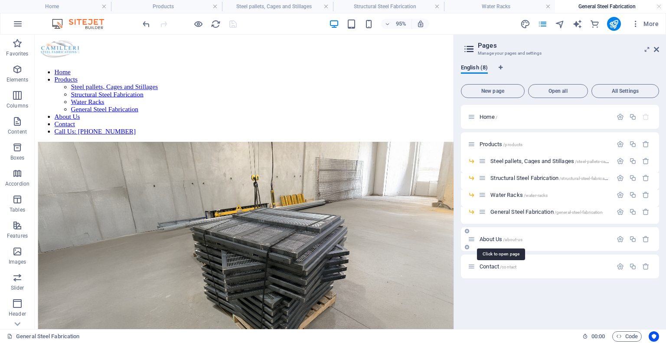
click at [476, 240] on span "About Us /about-us" at bounding box center [501, 239] width 43 height 7
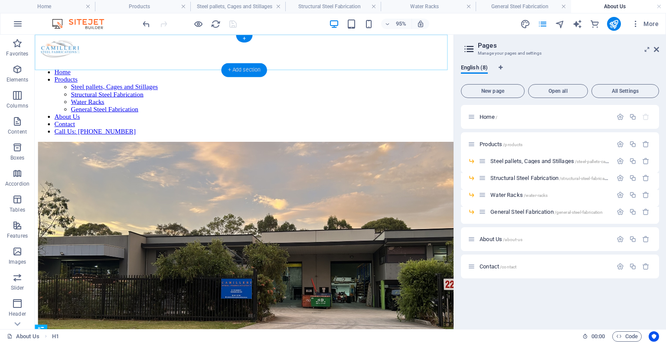
click at [245, 67] on div "+ Add section" at bounding box center [244, 70] width 46 height 14
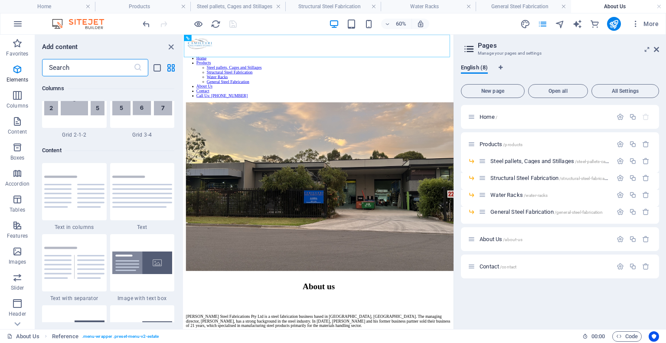
scroll to position [1518, 0]
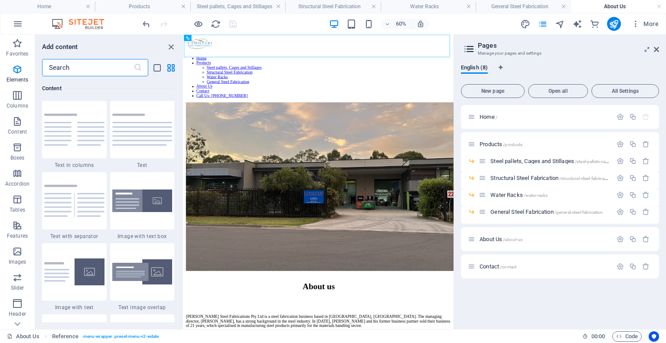
click at [99, 66] on input "text" at bounding box center [88, 67] width 92 height 17
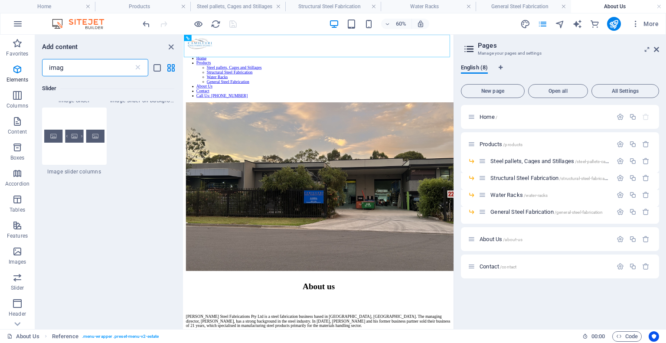
scroll to position [0, 0]
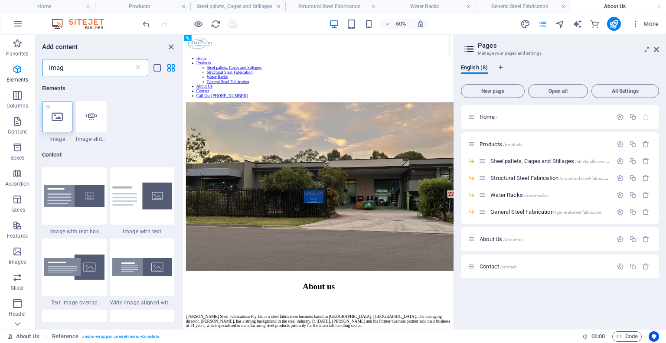
type input "imag"
click at [53, 120] on icon at bounding box center [57, 116] width 11 height 11
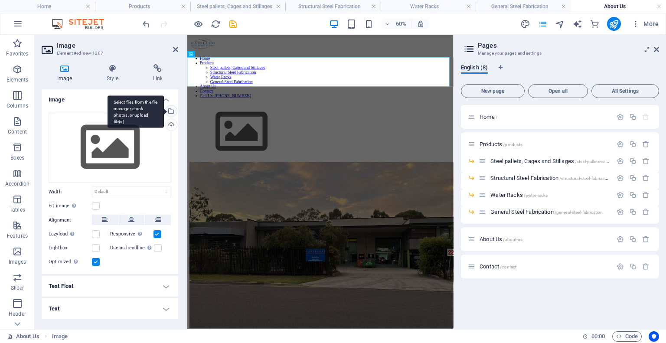
click at [172, 108] on div "Select files from the file manager, stock photos, or upload file(s)" at bounding box center [170, 111] width 13 height 13
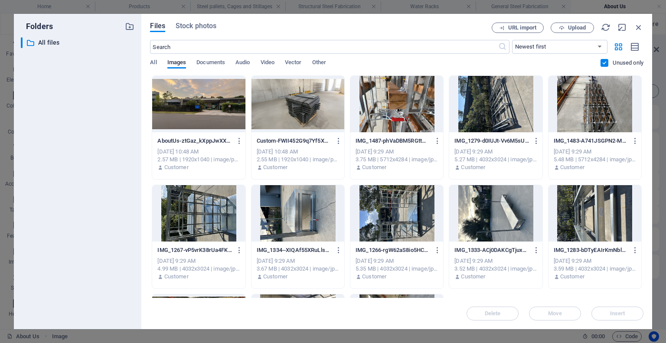
click at [203, 104] on div at bounding box center [198, 104] width 93 height 56
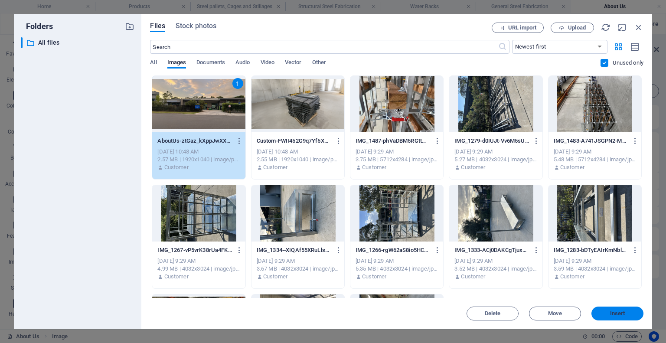
click at [476, 308] on span "Insert" at bounding box center [617, 313] width 45 height 5
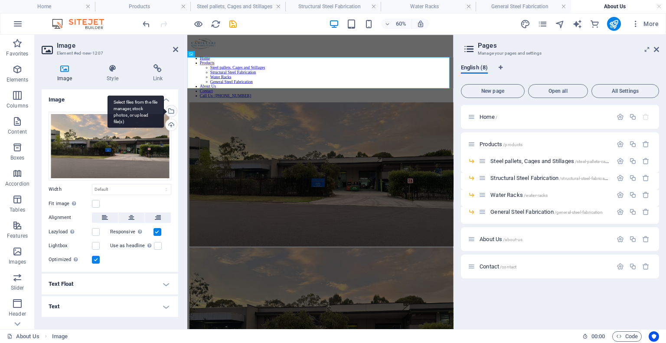
click at [164, 109] on div "Select files from the file manager, stock photos, or upload file(s)" at bounding box center [136, 111] width 56 height 33
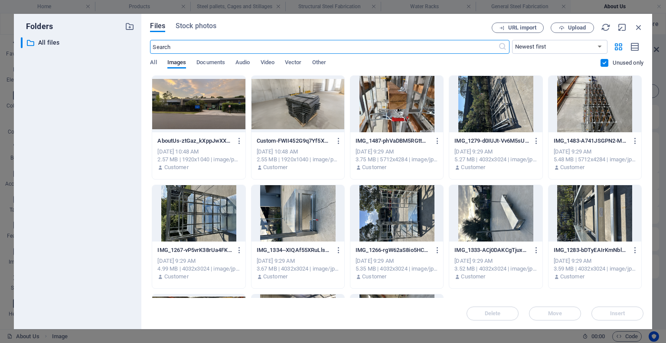
click at [226, 112] on div at bounding box center [198, 104] width 93 height 56
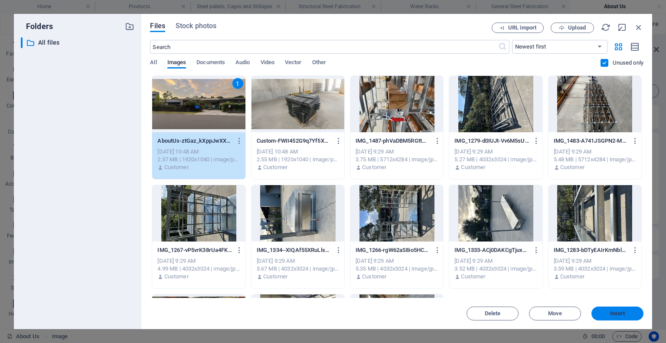
click at [476, 308] on span "Insert" at bounding box center [617, 313] width 45 height 5
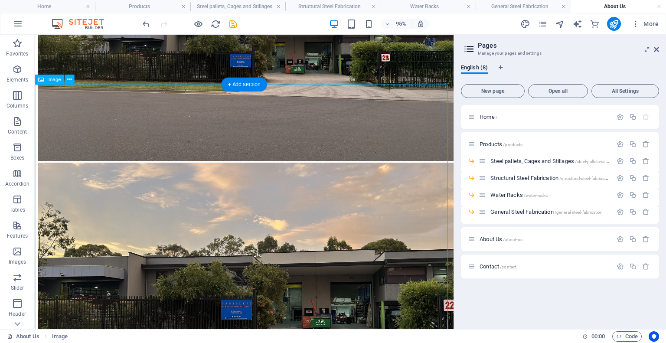
scroll to position [220, 0]
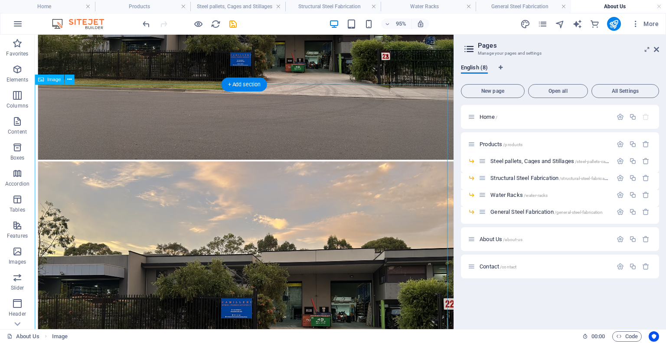
click at [355, 171] on figure at bounding box center [255, 307] width 434 height 278
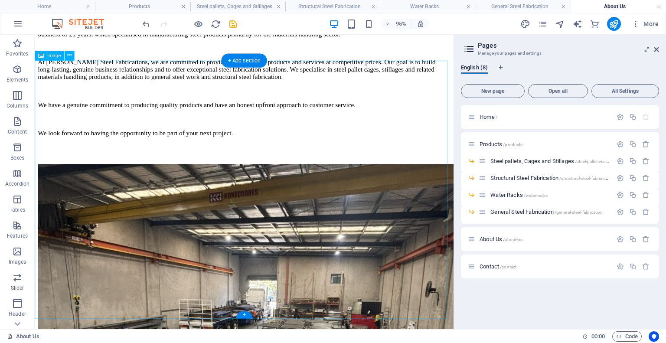
scroll to position [443, 0]
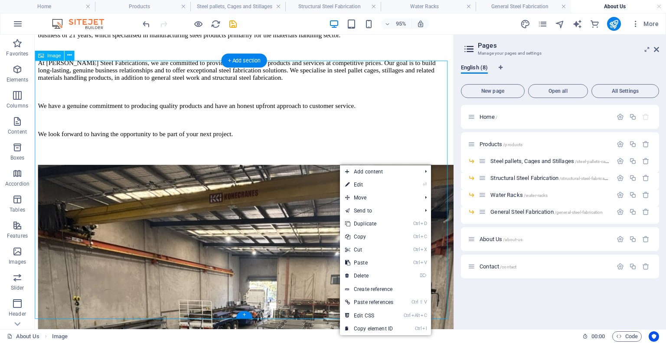
click at [293, 190] on figure at bounding box center [255, 311] width 434 height 278
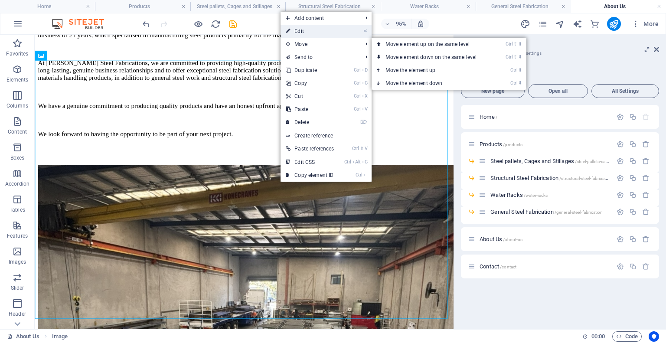
click at [300, 29] on link "⏎ Edit" at bounding box center [310, 31] width 59 height 13
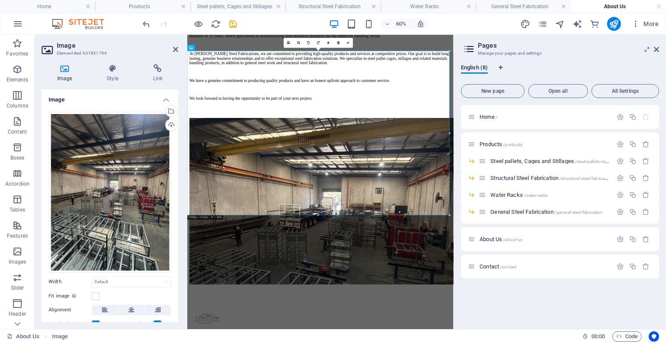
scroll to position [445, 0]
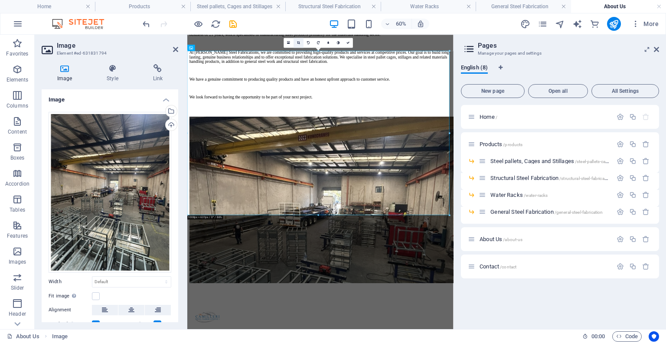
click at [297, 44] on link at bounding box center [299, 43] width 10 height 10
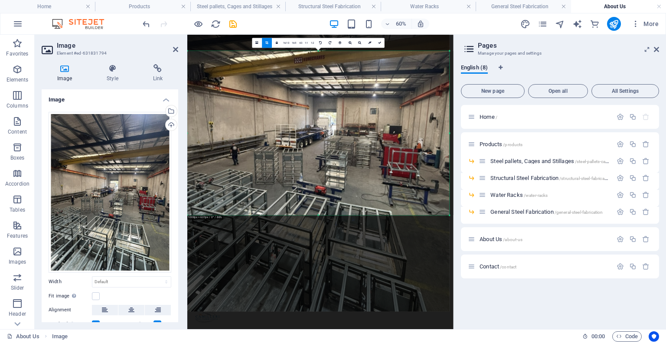
drag, startPoint x: 318, startPoint y: 118, endPoint x: 316, endPoint y: 48, distance: 69.9
click at [316, 48] on div at bounding box center [318, 137] width 262 height 347
click at [378, 43] on icon at bounding box center [379, 42] width 3 height 3
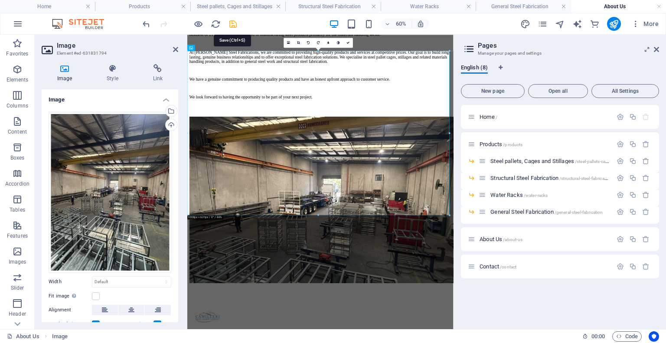
click at [233, 19] on icon "save" at bounding box center [233, 24] width 10 height 10
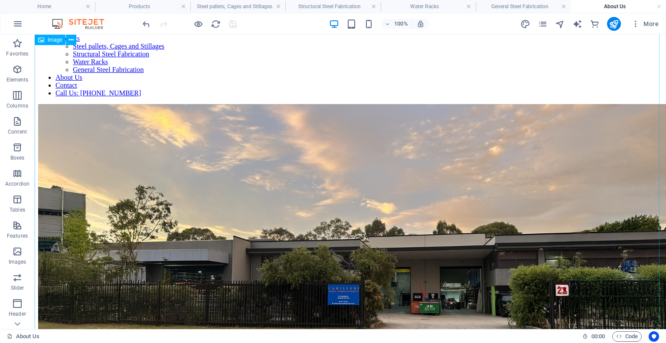
scroll to position [0, 0]
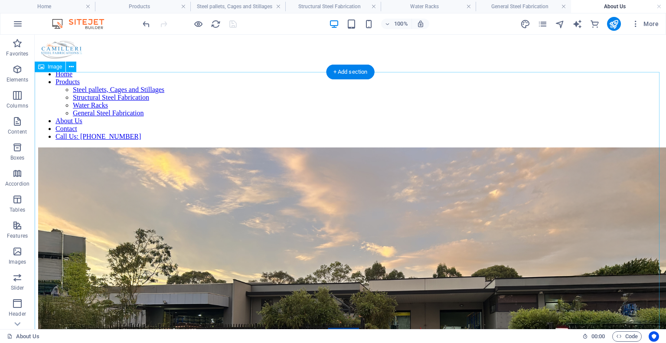
click at [400, 216] on figure at bounding box center [350, 319] width 625 height 344
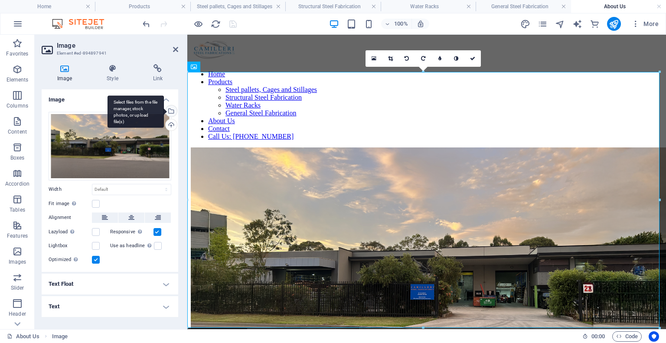
click at [164, 110] on div "Select files from the file manager, stock photos, or upload file(s)" at bounding box center [136, 111] width 56 height 33
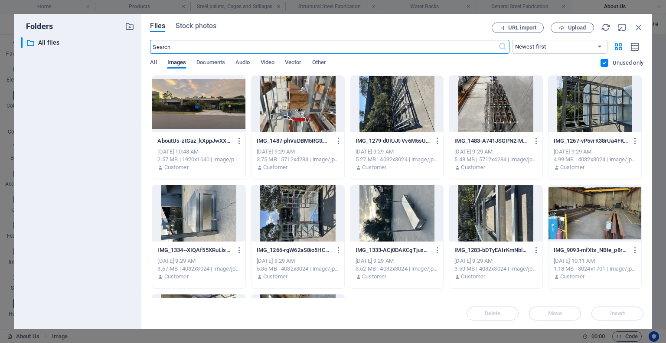
scroll to position [100, 0]
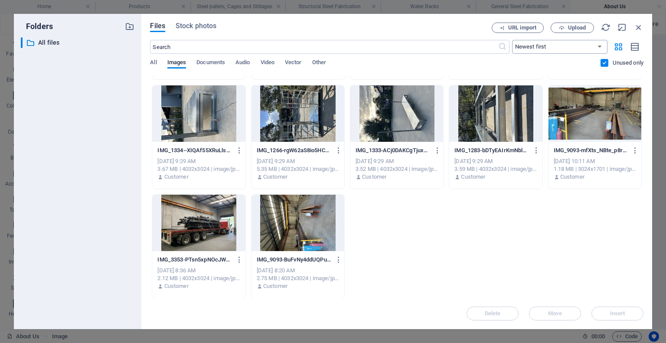
click at [476, 43] on select "Newest first Oldest first Name (A-Z) Name (Z-A) Size (0-9) Size (9-0) Resolutio…" at bounding box center [559, 47] width 95 height 14
click at [476, 40] on select "Newest first Oldest first Name (A-Z) Name (Z-A) Size (0-9) Size (9-0) Resolutio…" at bounding box center [559, 47] width 95 height 14
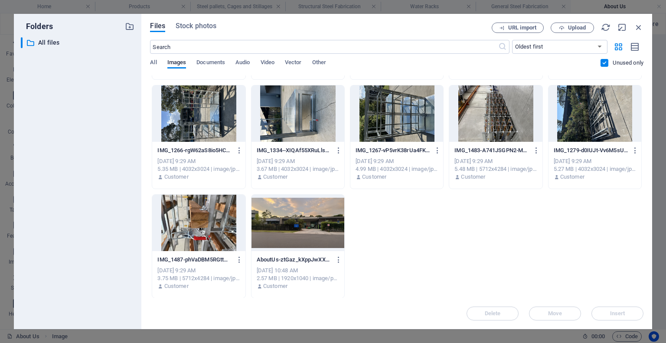
scroll to position [0, 0]
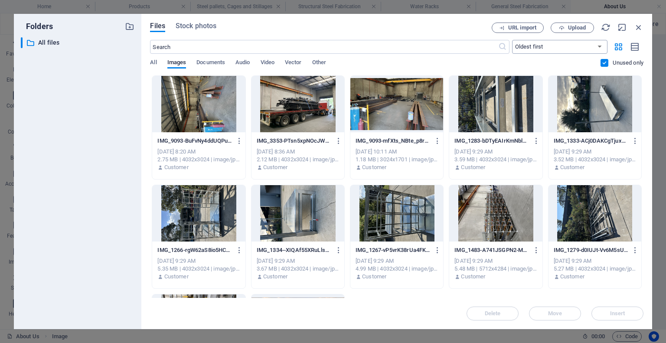
click at [476, 43] on select "Newest first Oldest first Name (A-Z) Name (Z-A) Size (0-9) Size (9-0) Resolutio…" at bounding box center [559, 47] width 95 height 14
select select "newest_first"
click at [476, 40] on select "Newest first Oldest first Name (A-Z) Name (Z-A) Size (0-9) Size (9-0) Resolutio…" at bounding box center [559, 47] width 95 height 14
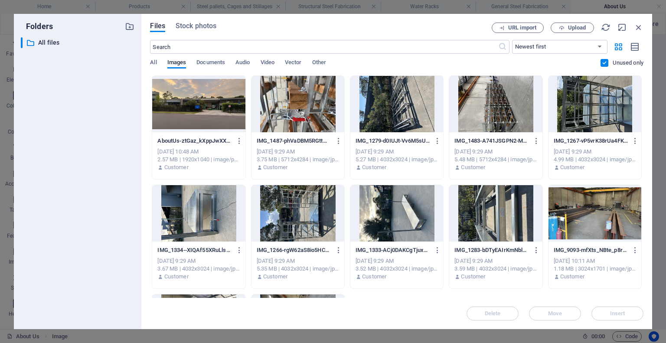
click at [476, 59] on div "Unused only" at bounding box center [622, 63] width 43 height 8
click at [476, 62] on label at bounding box center [605, 63] width 8 height 8
click at [0, 0] on input "checkbox" at bounding box center [0, 0] width 0 height 0
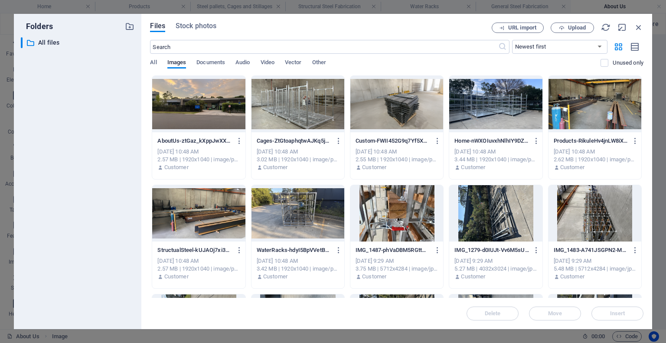
click at [476, 36] on div "Files Stock photos URL import Upload ​ Newest first Oldest first Name (A-Z) Nam…" at bounding box center [397, 172] width 494 height 298
click at [476, 27] on icon "button" at bounding box center [639, 28] width 10 height 10
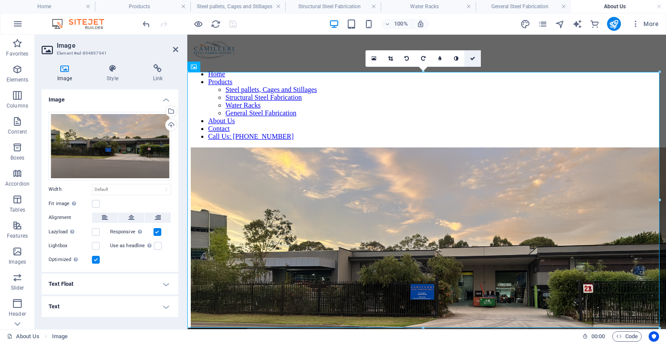
click at [472, 57] on icon at bounding box center [472, 58] width 5 height 5
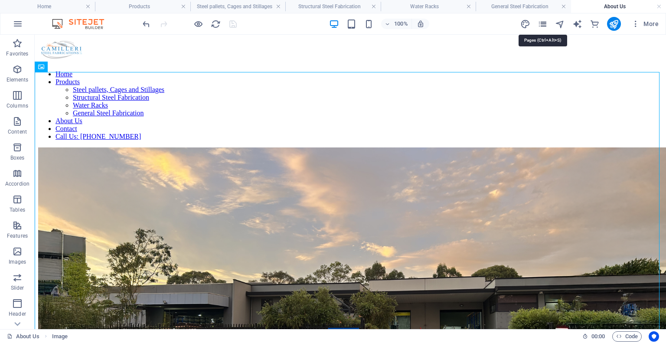
click at [476, 24] on icon "pages" at bounding box center [543, 24] width 10 height 10
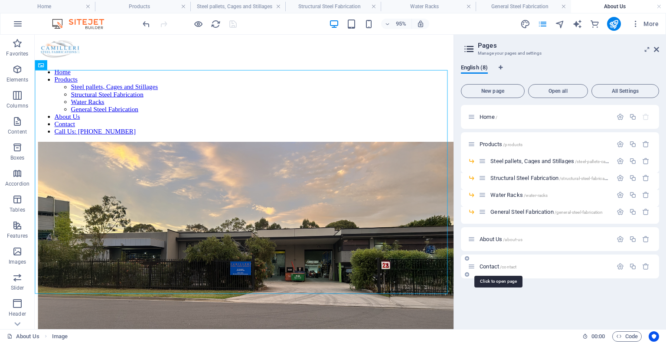
click at [476, 266] on span "/contact" at bounding box center [508, 267] width 16 height 5
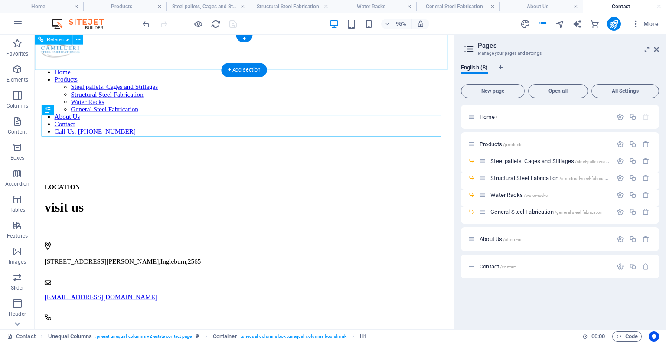
click at [64, 52] on div at bounding box center [255, 50] width 434 height 25
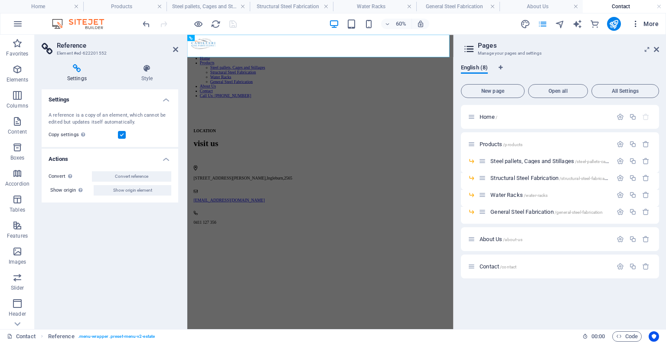
click at [476, 22] on span "More" at bounding box center [645, 24] width 27 height 9
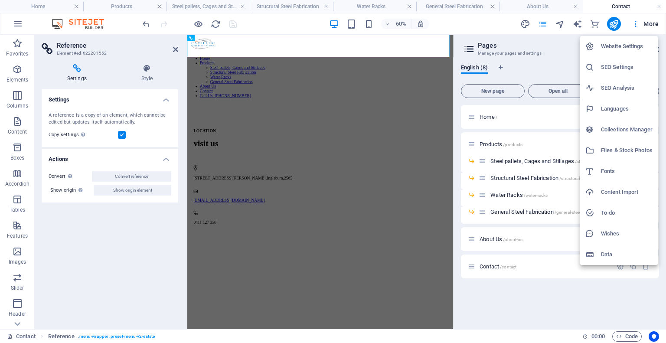
click at [476, 50] on h6 "Website Settings" at bounding box center [627, 46] width 52 height 10
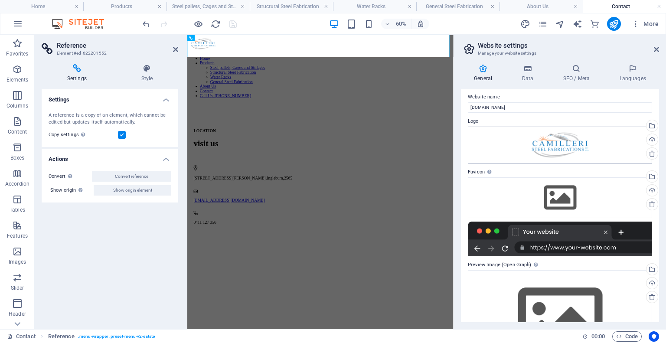
scroll to position [3, 0]
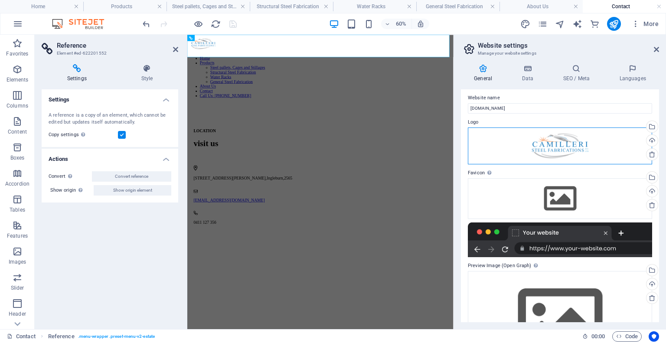
click at [476, 143] on div "Drag files here, click to choose files or select files from Files or our free s…" at bounding box center [560, 146] width 184 height 37
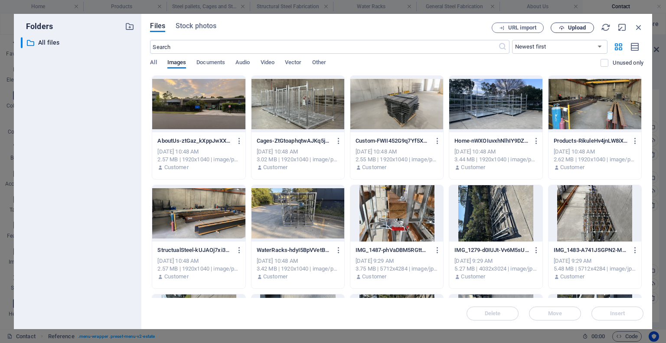
click at [476, 29] on span "Upload" at bounding box center [577, 27] width 18 height 5
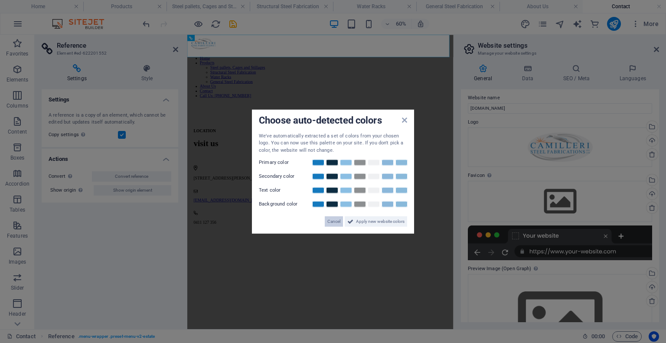
click at [331, 223] on span "Cancel" at bounding box center [334, 221] width 13 height 10
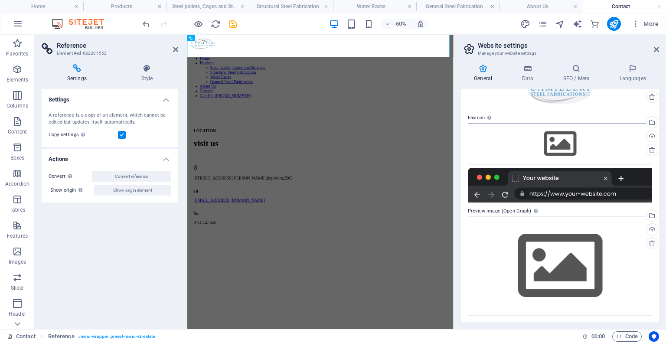
scroll to position [0, 0]
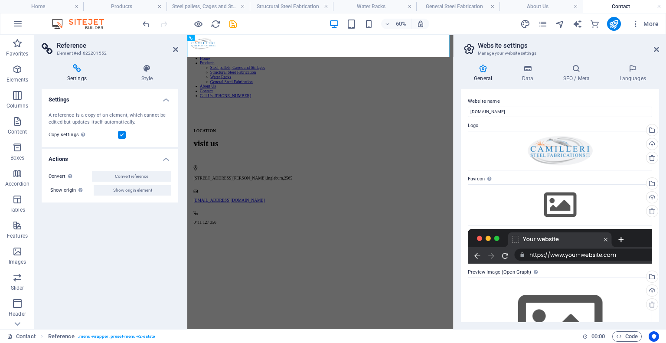
click at [238, 22] on div "60% More" at bounding box center [401, 24] width 521 height 14
click at [231, 22] on icon "save" at bounding box center [233, 24] width 10 height 10
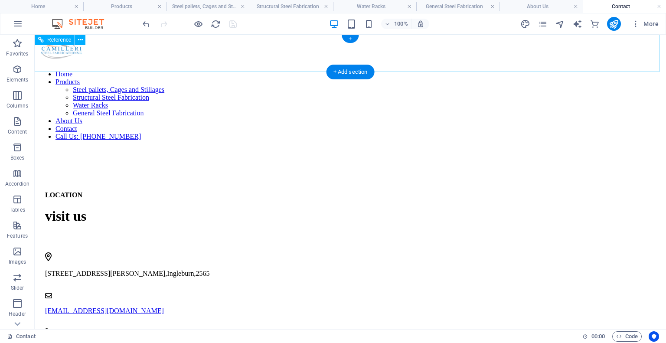
click at [118, 50] on div at bounding box center [350, 50] width 625 height 25
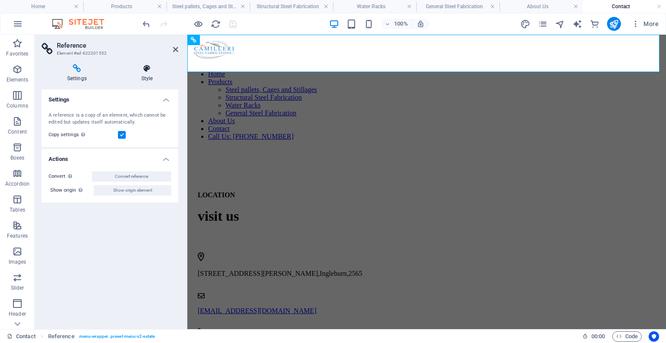
click at [145, 78] on h4 "Style" at bounding box center [147, 73] width 62 height 18
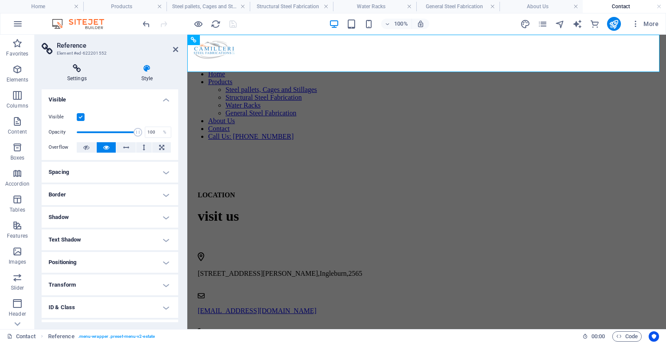
click at [69, 72] on icon at bounding box center [77, 68] width 71 height 9
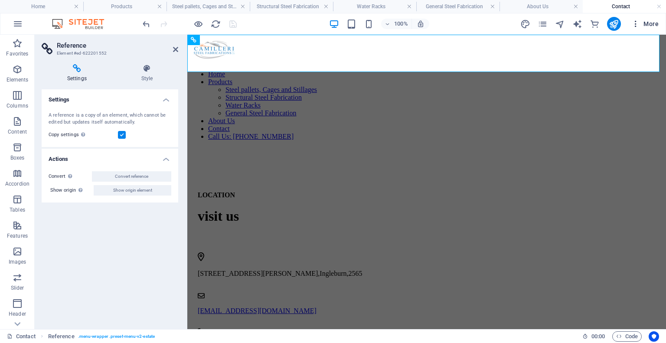
click at [476, 22] on span "More" at bounding box center [645, 24] width 27 height 9
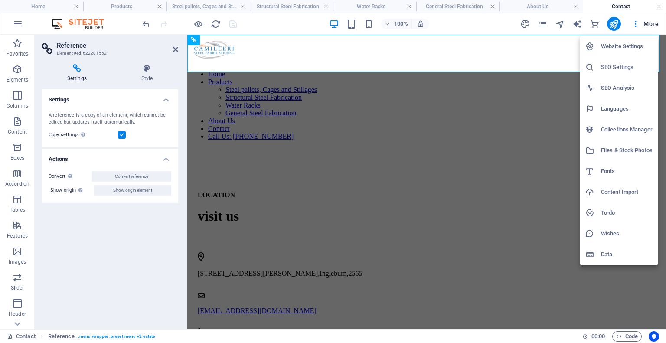
click at [476, 46] on h6 "Website Settings" at bounding box center [627, 46] width 52 height 10
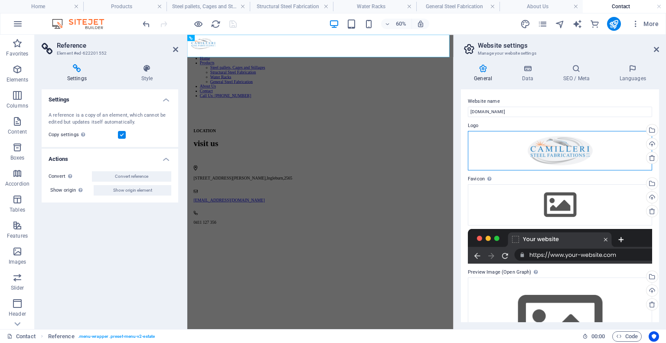
click at [476, 151] on div "Drag files here, click to choose files or select files from Files or our free s…" at bounding box center [560, 151] width 184 height 40
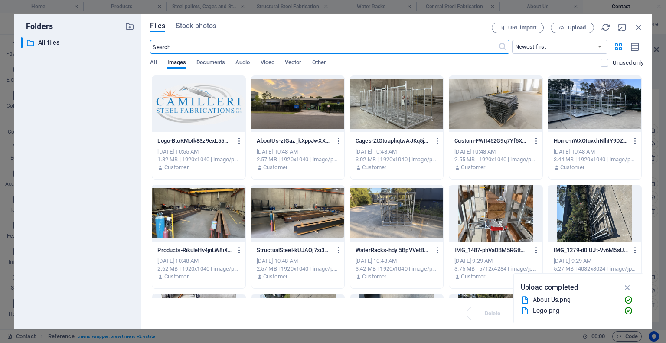
click at [205, 106] on div at bounding box center [198, 104] width 93 height 56
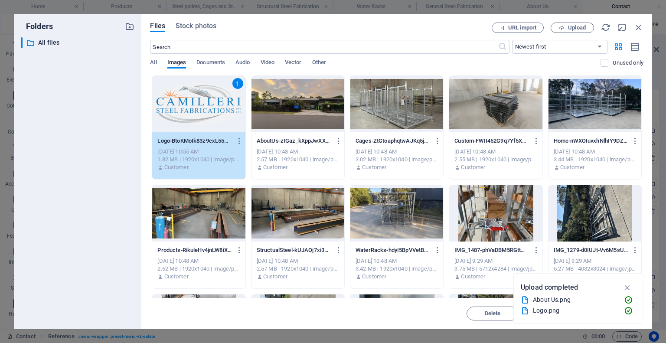
click at [205, 106] on div "1" at bounding box center [198, 104] width 93 height 56
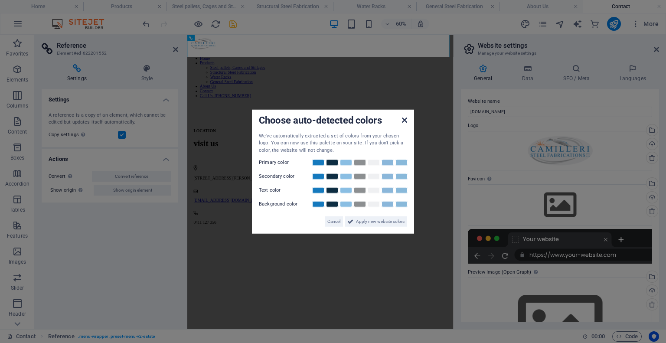
click at [404, 120] on icon at bounding box center [404, 119] width 5 height 7
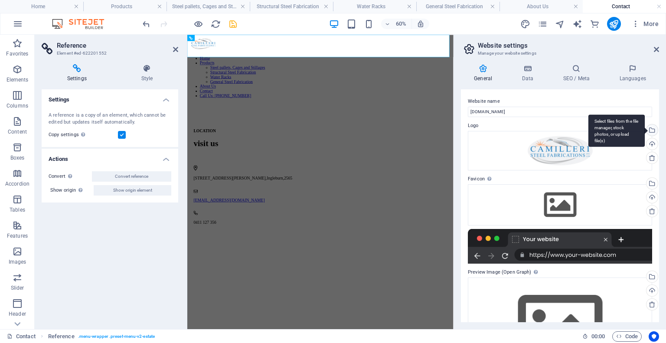
click at [476, 128] on div "Select files from the file manager, stock photos, or upload file(s)" at bounding box center [617, 131] width 56 height 33
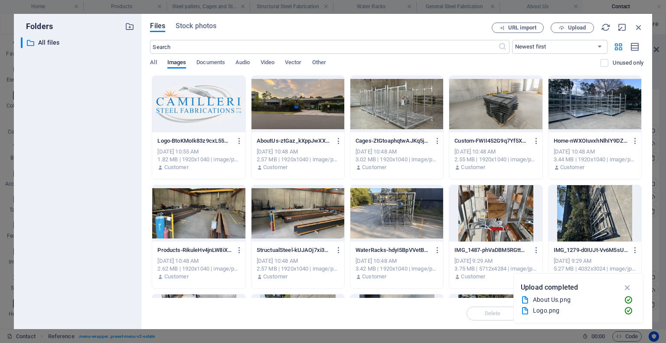
click at [210, 116] on div at bounding box center [198, 104] width 93 height 56
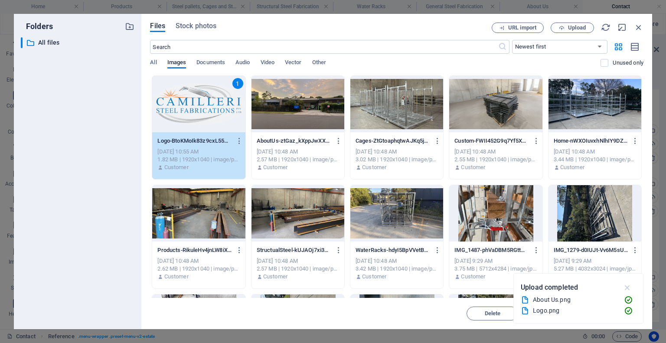
click at [476, 286] on icon "button" at bounding box center [628, 288] width 10 height 10
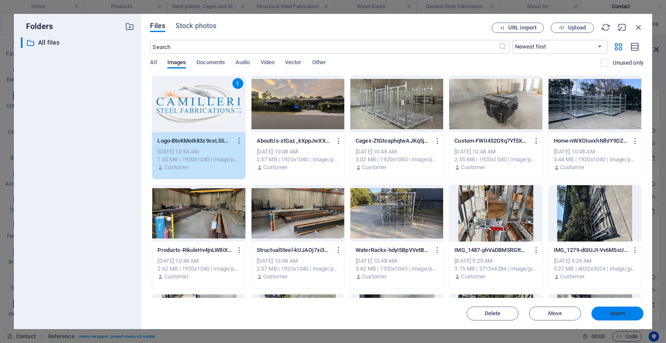
click at [476, 308] on span "Insert" at bounding box center [617, 313] width 15 height 5
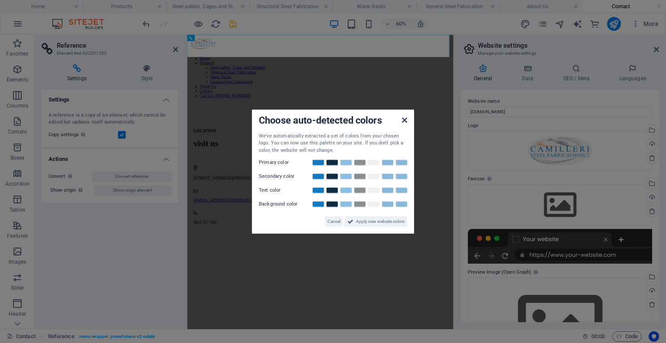
click at [405, 118] on icon at bounding box center [404, 119] width 5 height 7
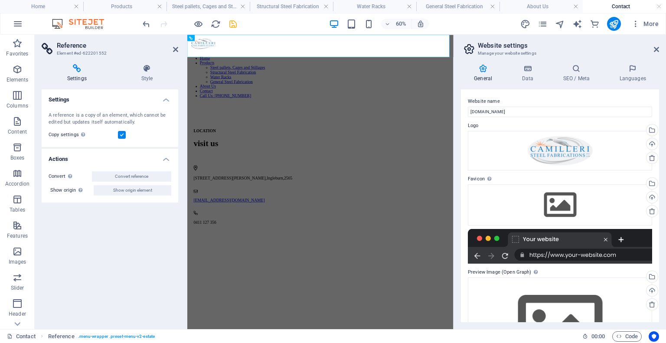
click at [225, 25] on div at bounding box center [189, 24] width 97 height 14
click at [232, 24] on icon "save" at bounding box center [233, 24] width 10 height 10
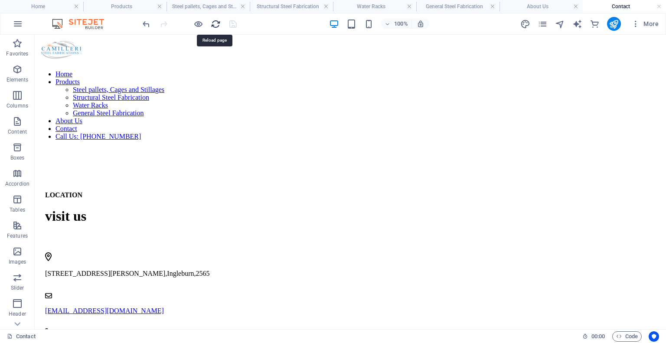
click at [215, 21] on icon "reload" at bounding box center [216, 24] width 10 height 10
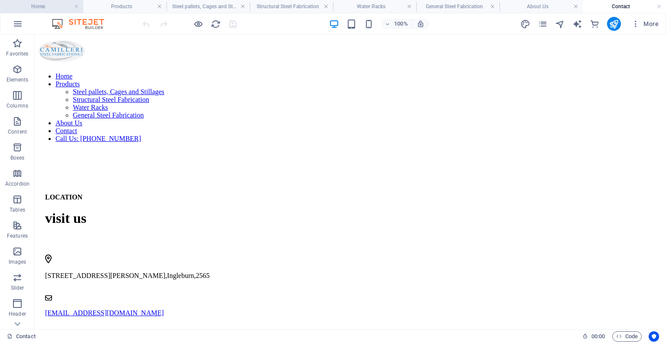
click at [55, 7] on h4 "Home" at bounding box center [41, 7] width 83 height 10
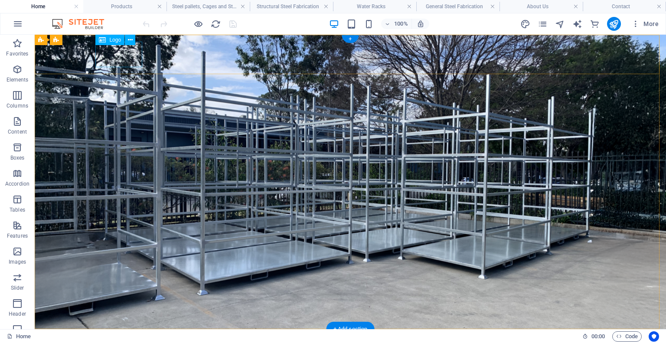
click at [122, 308] on div at bounding box center [350, 349] width 503 height 26
select select "px"
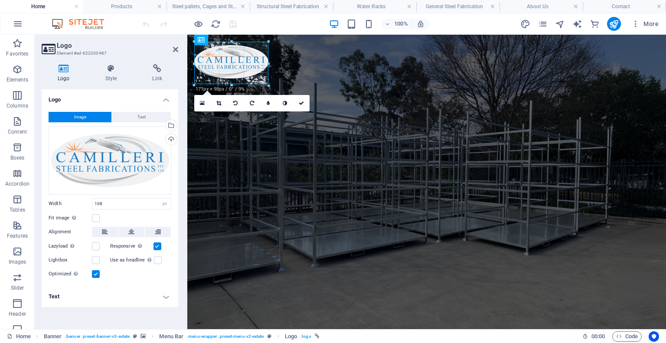
drag, startPoint x: 242, startPoint y: 66, endPoint x: 272, endPoint y: 77, distance: 31.8
type input "177"
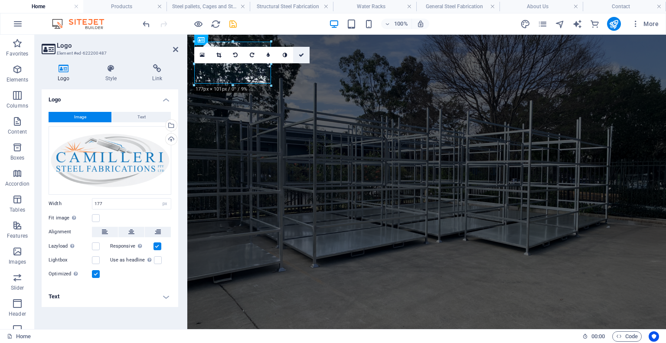
click at [299, 53] on icon at bounding box center [301, 54] width 5 height 5
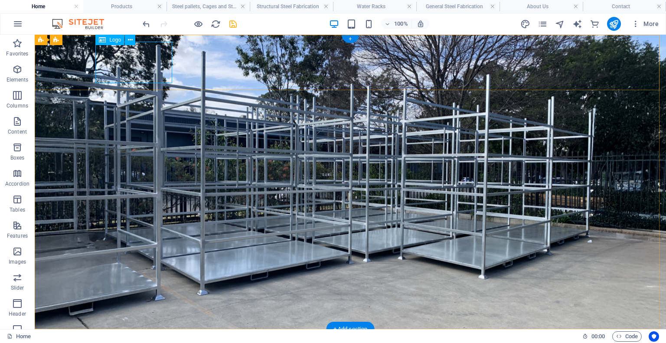
select select "px"
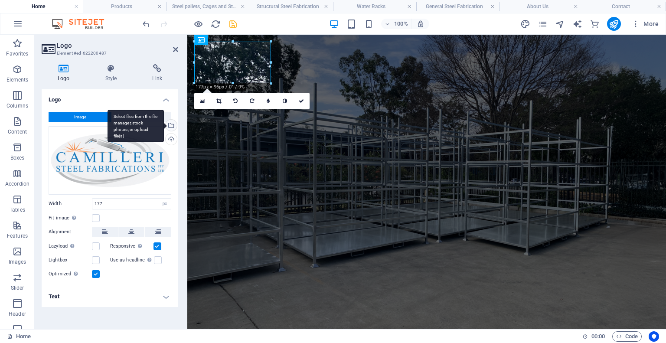
click at [174, 121] on div "Select files from the file manager, stock photos, or upload file(s)" at bounding box center [170, 126] width 13 height 13
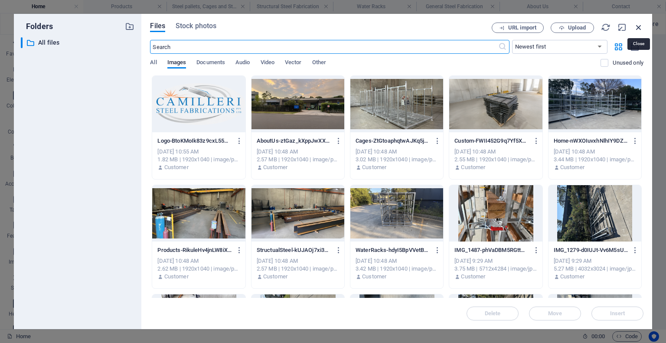
click at [476, 26] on icon "button" at bounding box center [639, 28] width 10 height 10
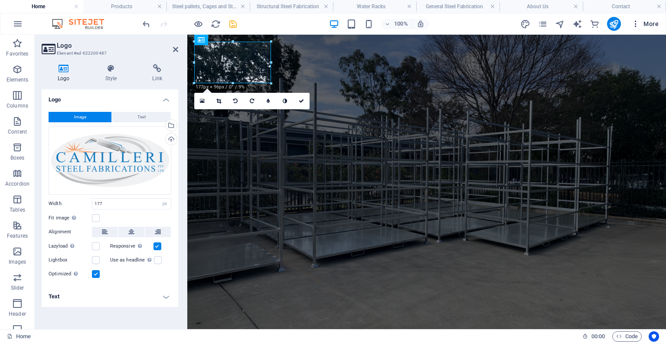
click at [476, 23] on span "More" at bounding box center [645, 24] width 27 height 9
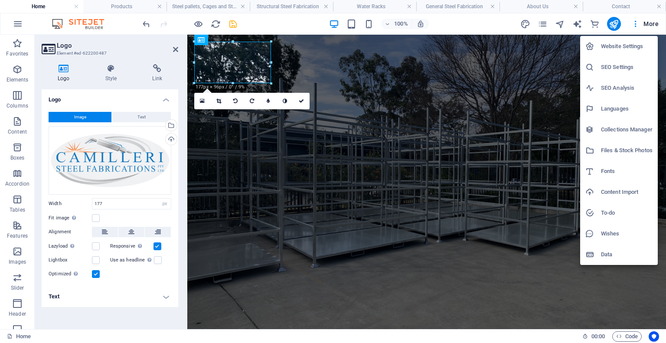
click at [476, 43] on h6 "Website Settings" at bounding box center [627, 46] width 52 height 10
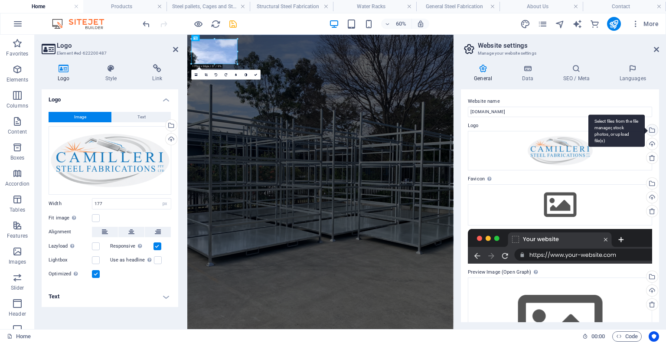
click at [476, 131] on div "Select files from the file manager, stock photos, or upload file(s)" at bounding box center [651, 131] width 13 height 13
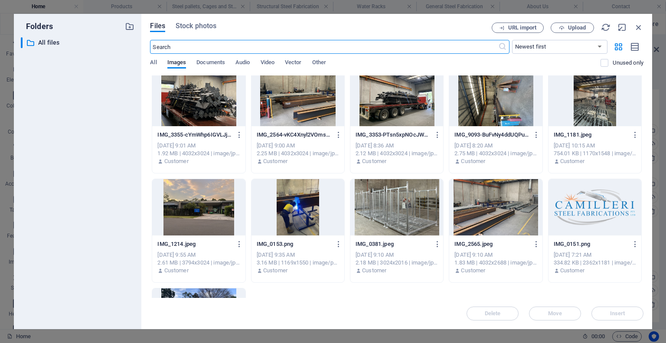
scroll to position [646, 0]
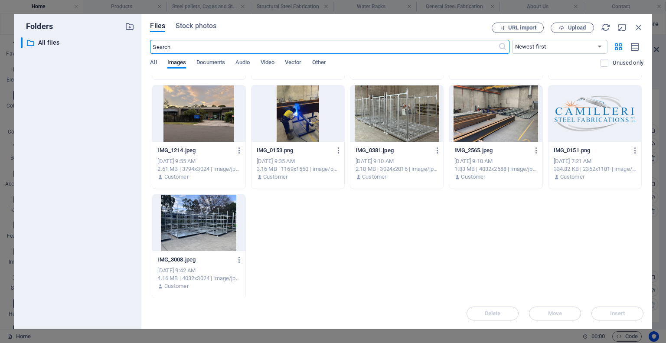
click at [476, 115] on div at bounding box center [595, 113] width 93 height 56
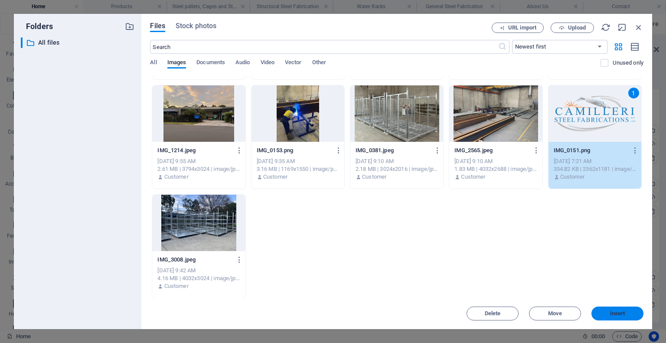
click at [476, 308] on span "Insert" at bounding box center [617, 313] width 45 height 5
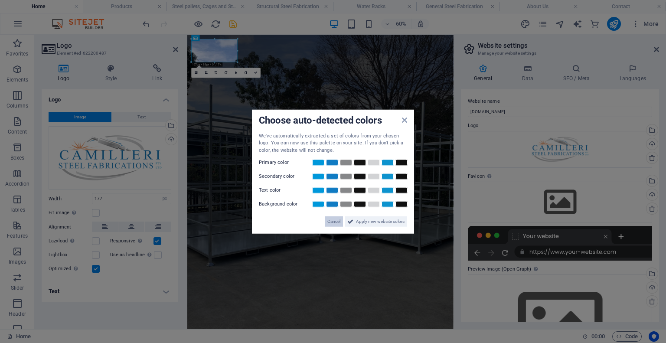
click at [335, 218] on span "Cancel" at bounding box center [334, 221] width 13 height 10
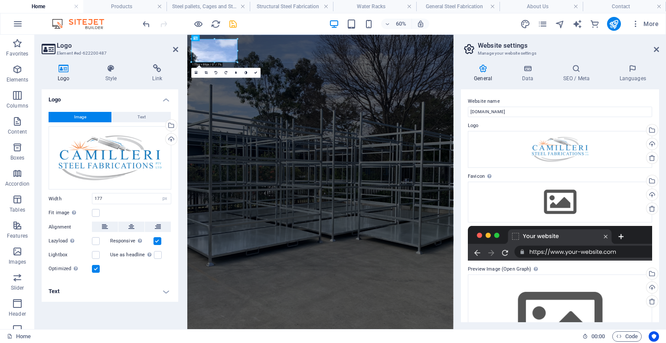
click at [227, 22] on div at bounding box center [189, 24] width 97 height 14
click at [233, 23] on icon "save" at bounding box center [233, 24] width 10 height 10
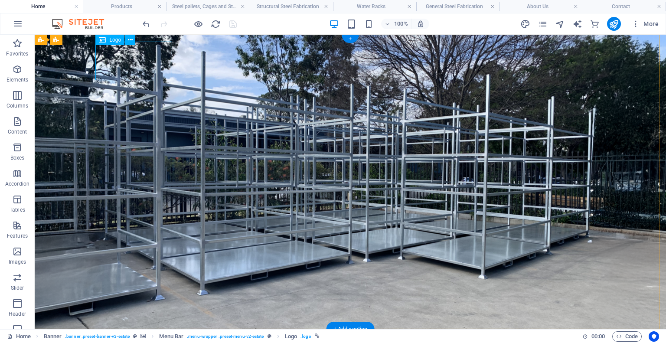
select select "px"
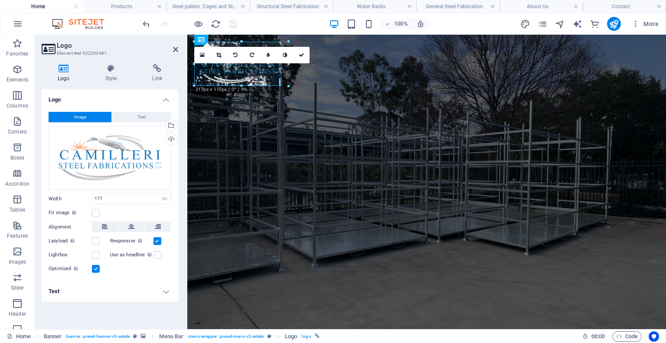
drag, startPoint x: 270, startPoint y: 79, endPoint x: 280, endPoint y: 75, distance: 11.1
type input "201"
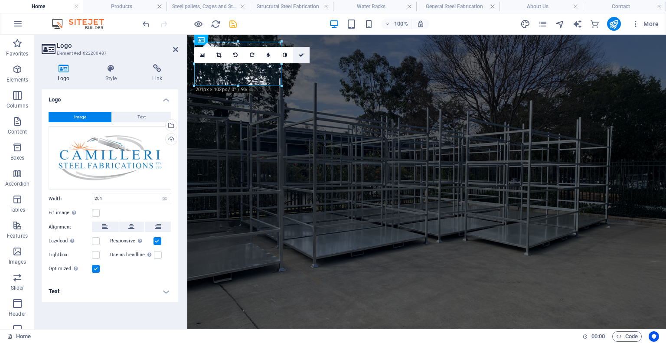
click at [306, 55] on link at bounding box center [301, 55] width 16 height 16
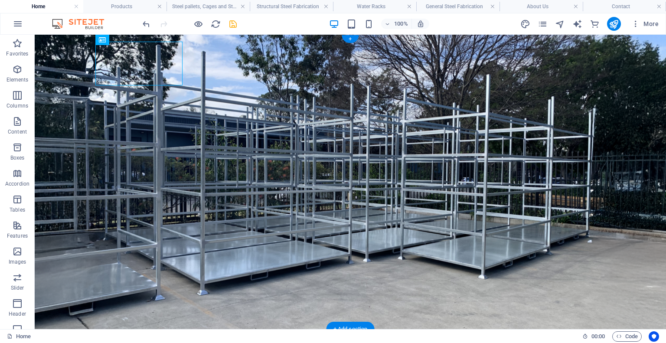
click at [269, 130] on figure at bounding box center [351, 182] width 632 height 295
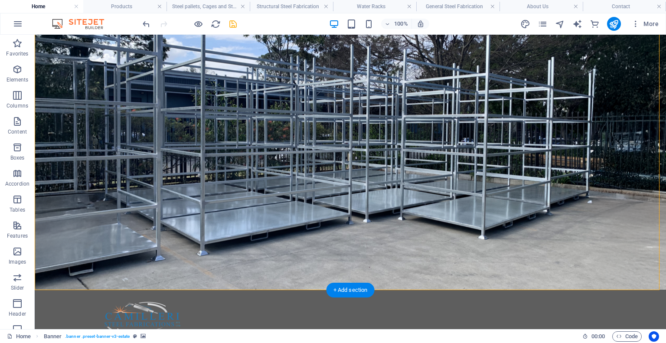
scroll to position [0, 0]
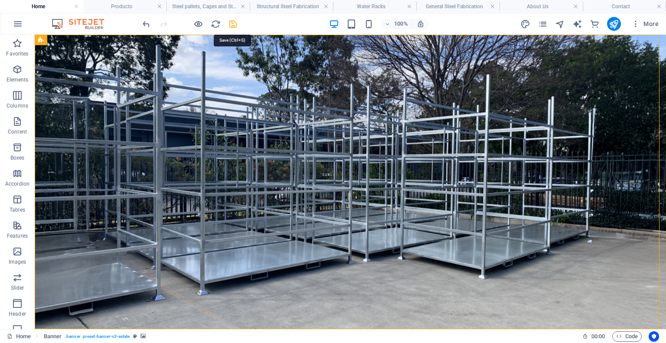
click at [229, 25] on icon "save" at bounding box center [233, 24] width 10 height 10
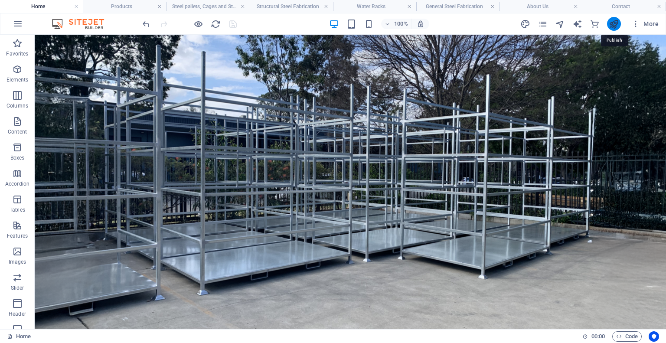
click at [476, 21] on icon "publish" at bounding box center [614, 24] width 10 height 10
